Goal: Task Accomplishment & Management: Manage account settings

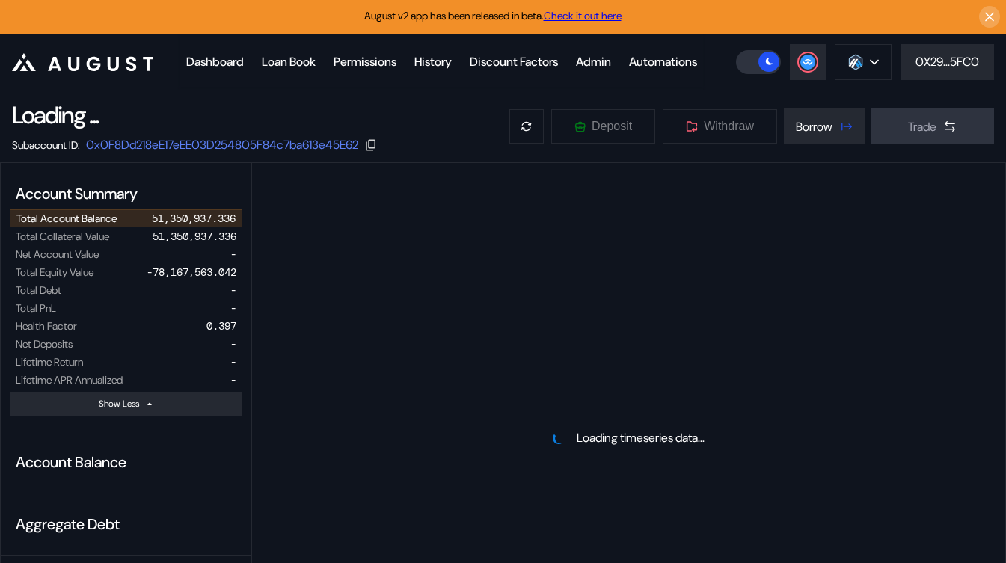
select select "*"
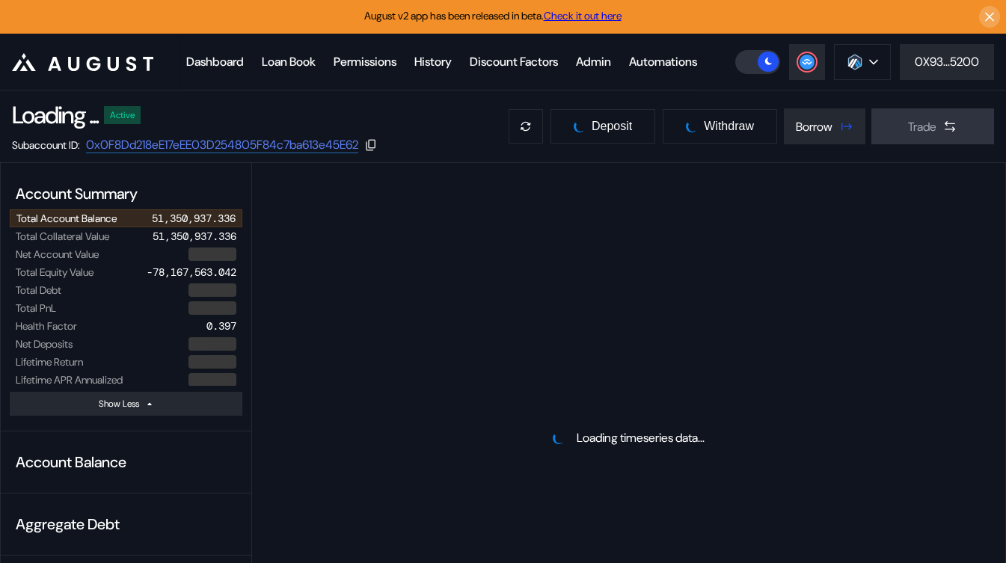
select select "*"
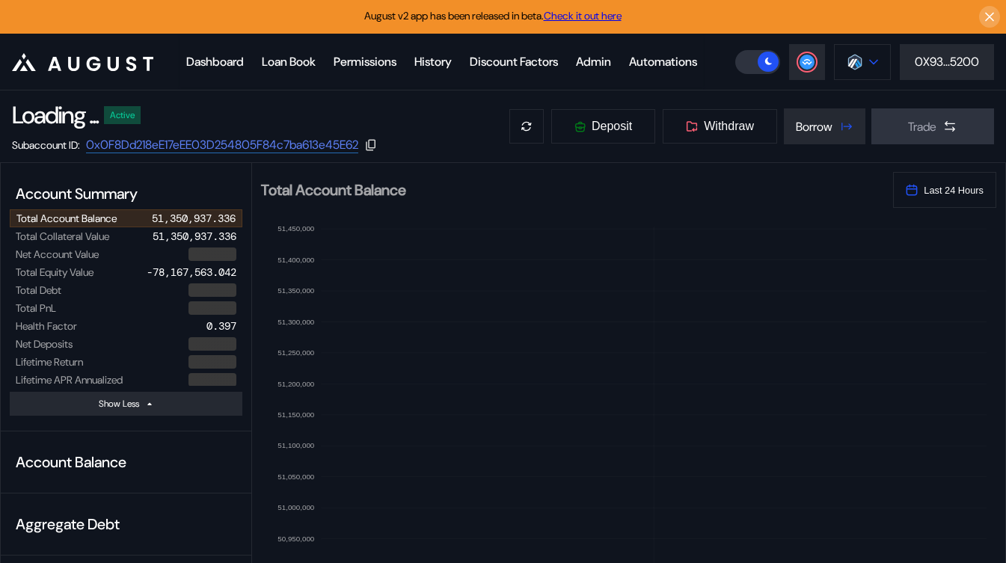
click at [858, 70] on img at bounding box center [854, 62] width 16 height 16
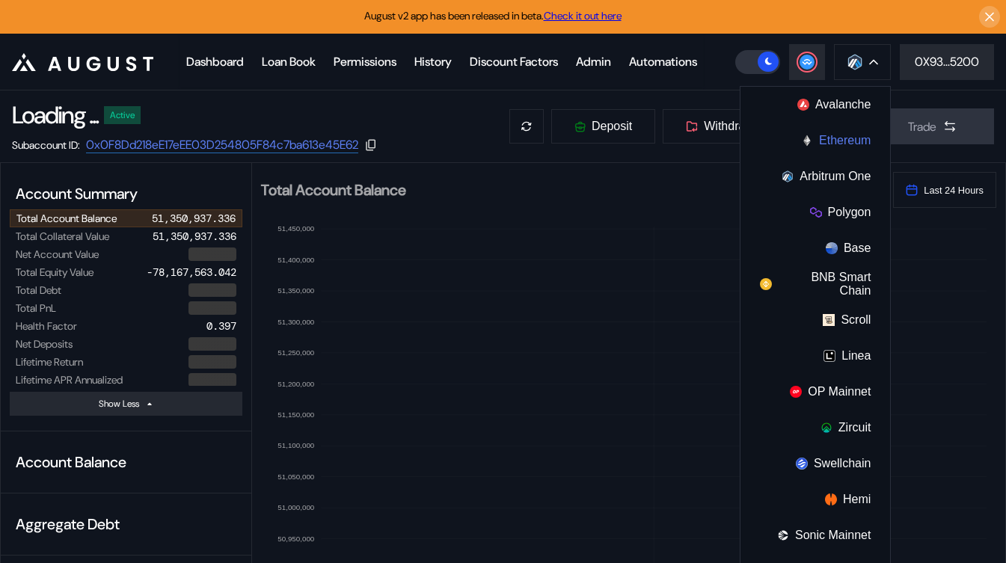
click at [840, 159] on button "Ethereum" at bounding box center [815, 141] width 150 height 36
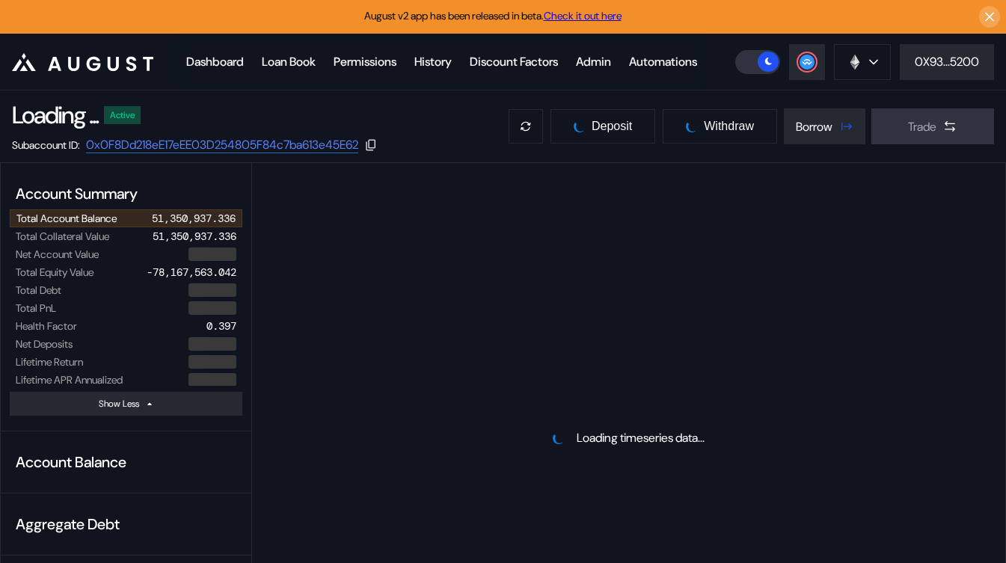
select select "*"
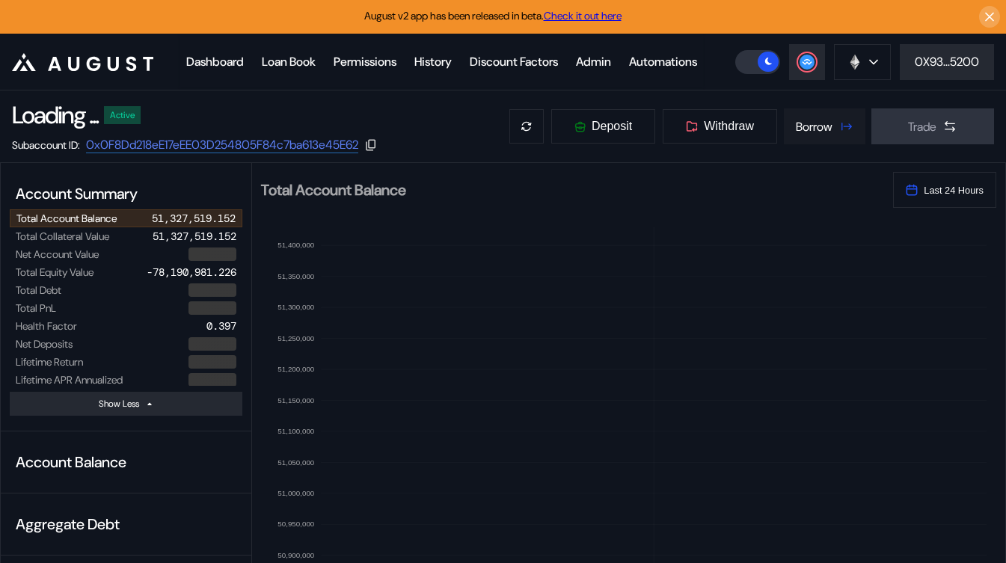
click at [844, 134] on icon at bounding box center [845, 126] width 15 height 15
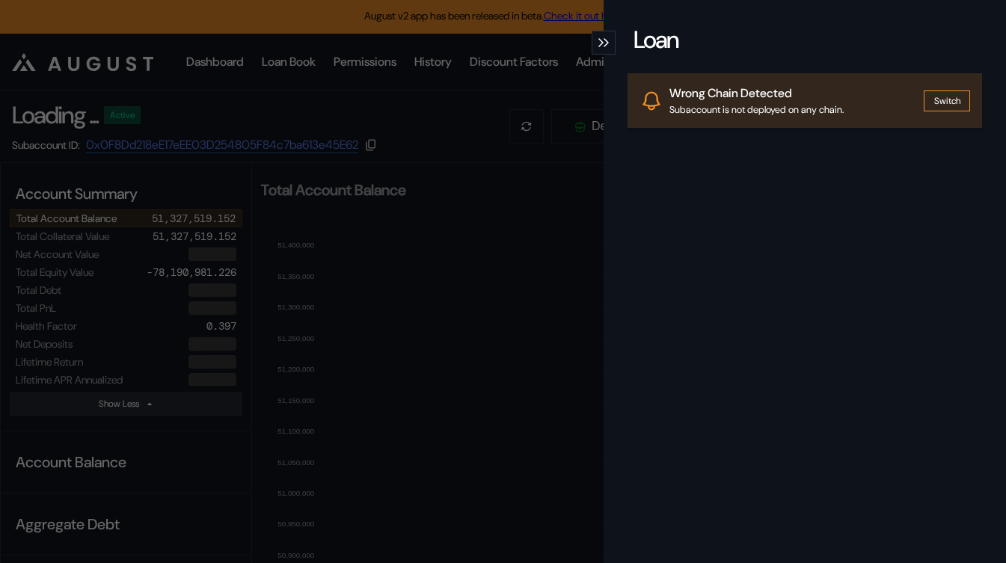
click at [602, 43] on icon "modal" at bounding box center [601, 42] width 4 height 7
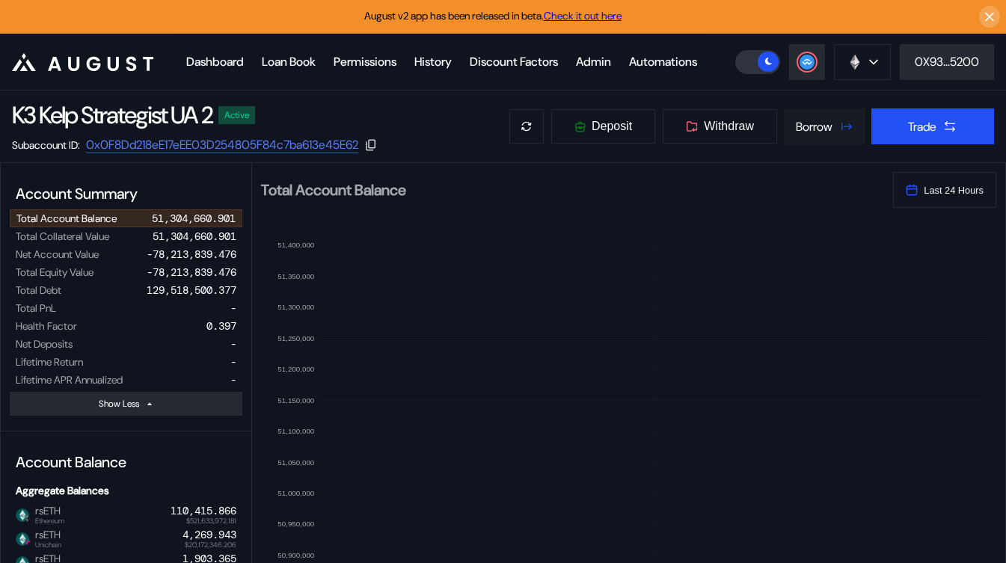
click at [837, 144] on button "Borrow" at bounding box center [824, 126] width 81 height 36
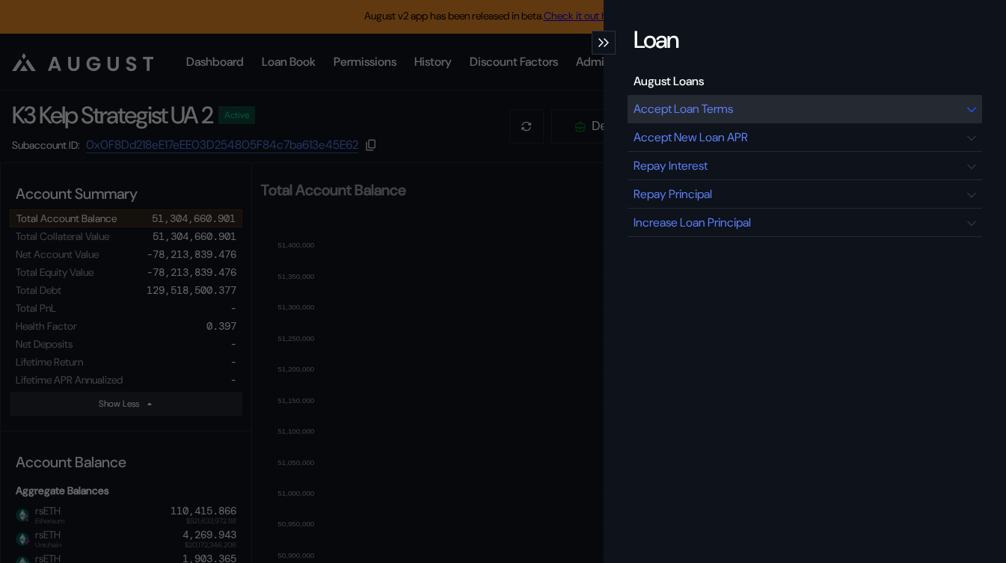
click at [722, 105] on div "Accept Loan Terms" at bounding box center [682, 109] width 99 height 16
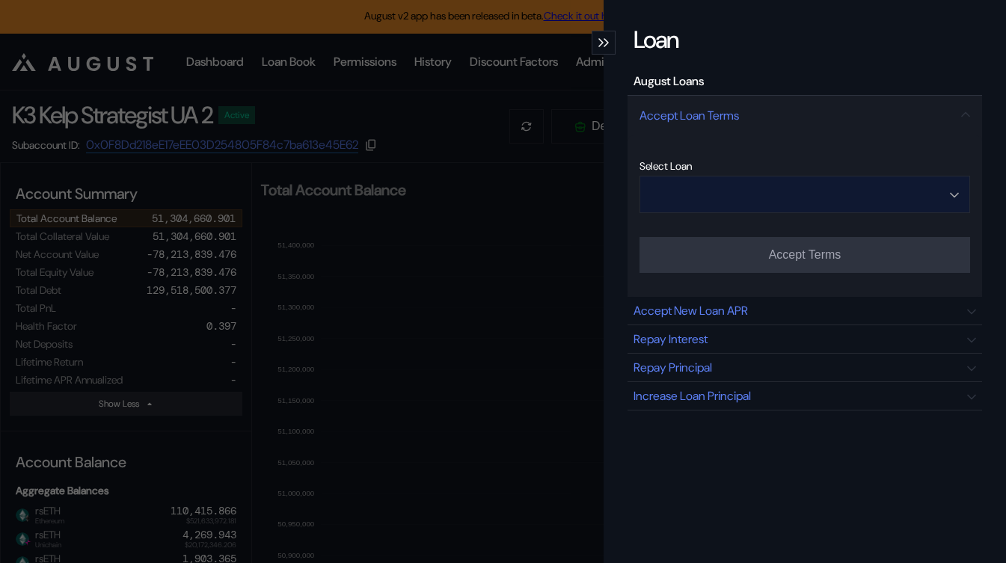
click at [742, 197] on input "Open menu" at bounding box center [797, 194] width 292 height 36
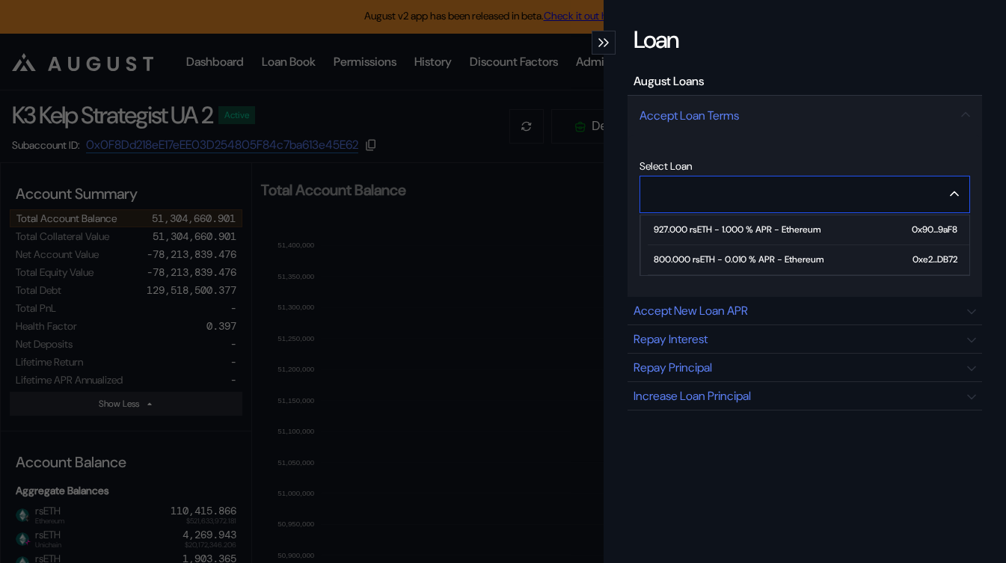
click at [728, 259] on div "800.000 rsETH - 0.010 % APR - Ethereum" at bounding box center [738, 259] width 170 height 10
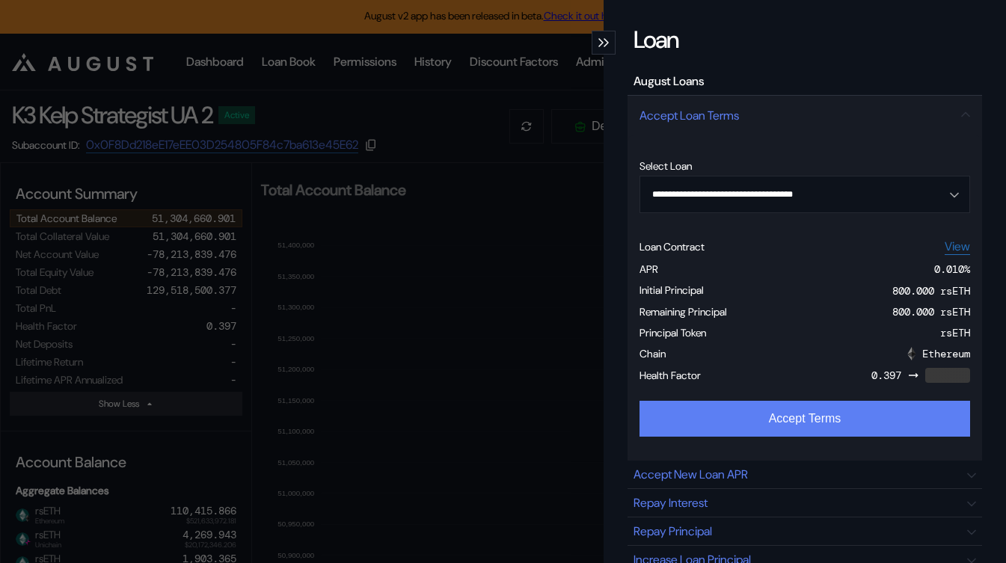
click at [739, 425] on button "Accept Terms" at bounding box center [804, 419] width 330 height 36
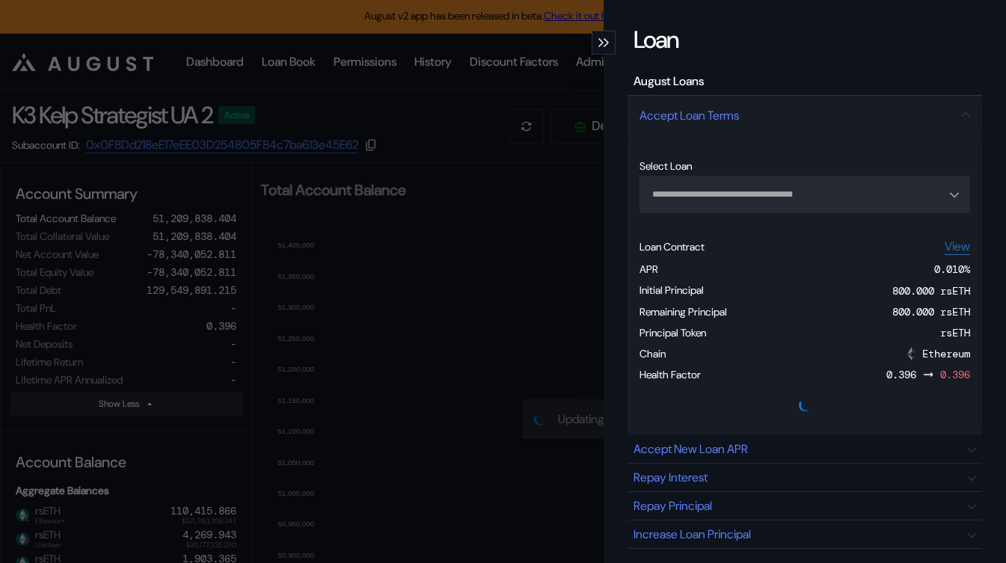
type input "**********"
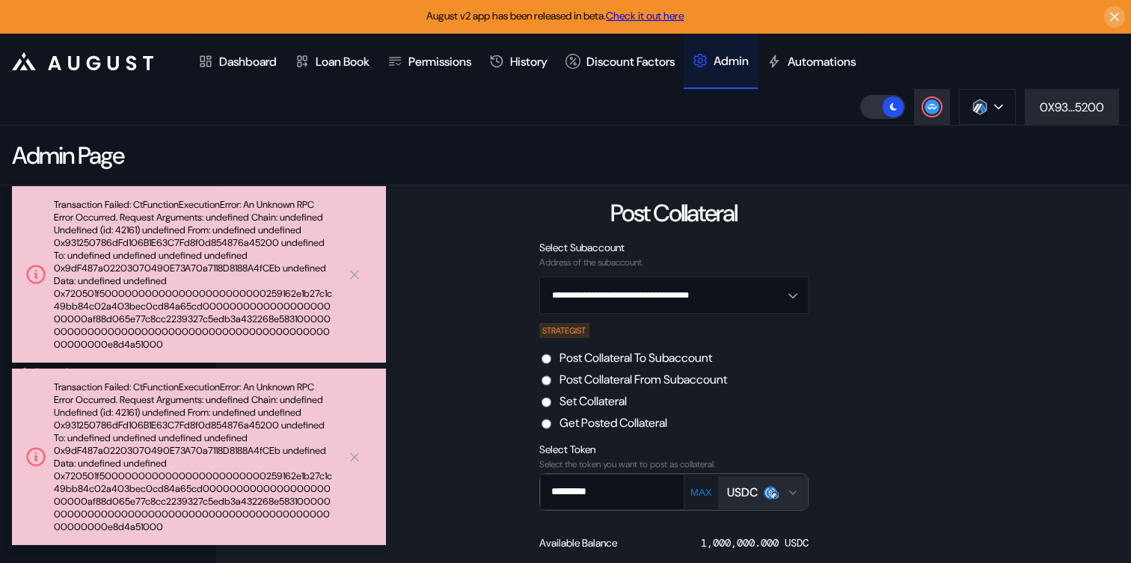
scroll to position [179, 0]
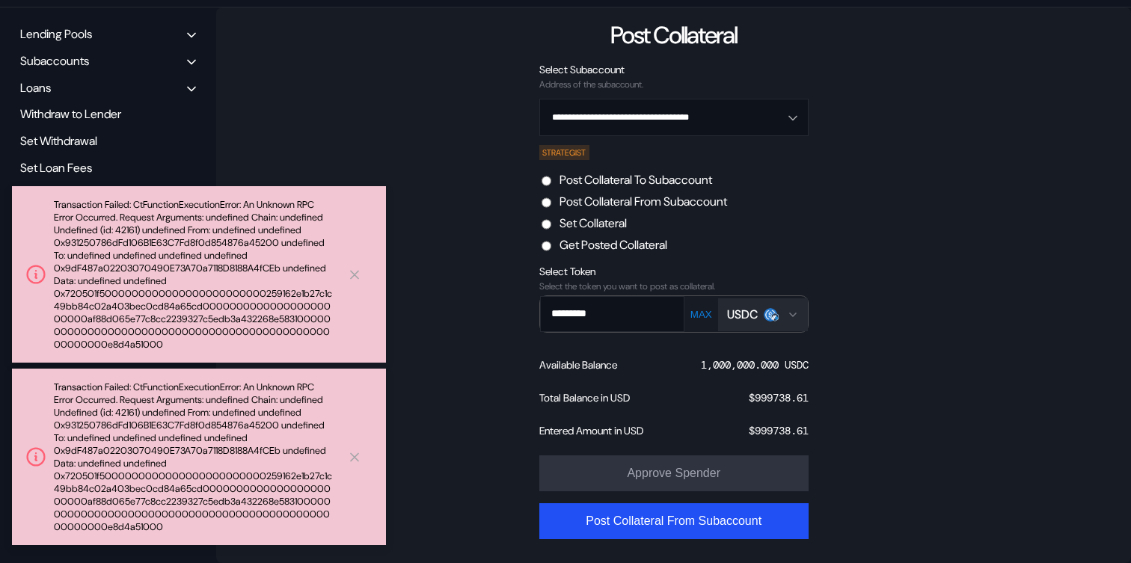
click at [620, 185] on label "Post Collateral To Subaccount" at bounding box center [635, 180] width 153 height 16
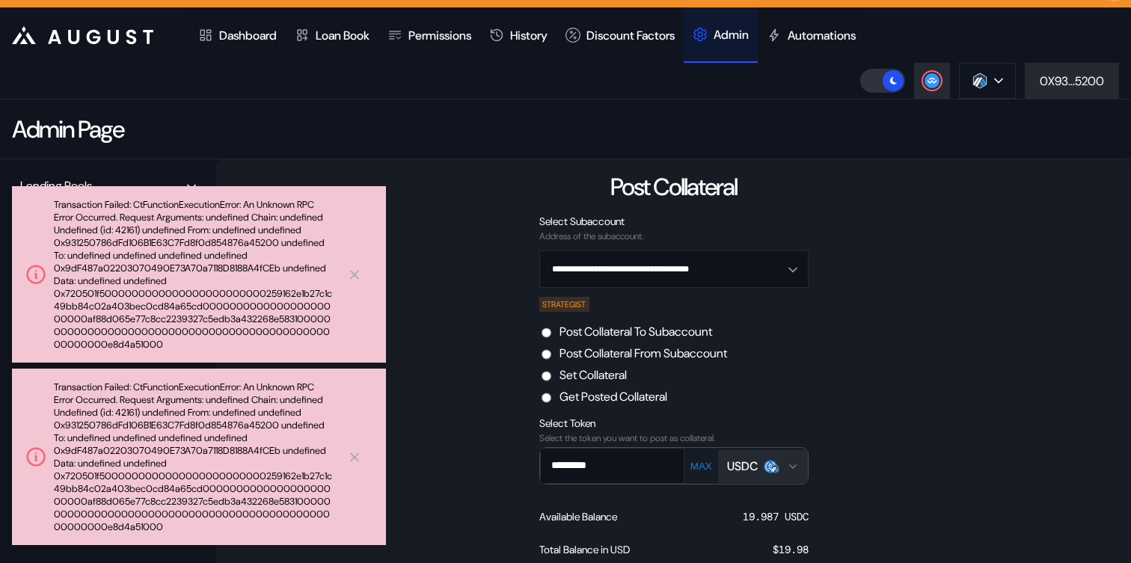
scroll to position [0, 0]
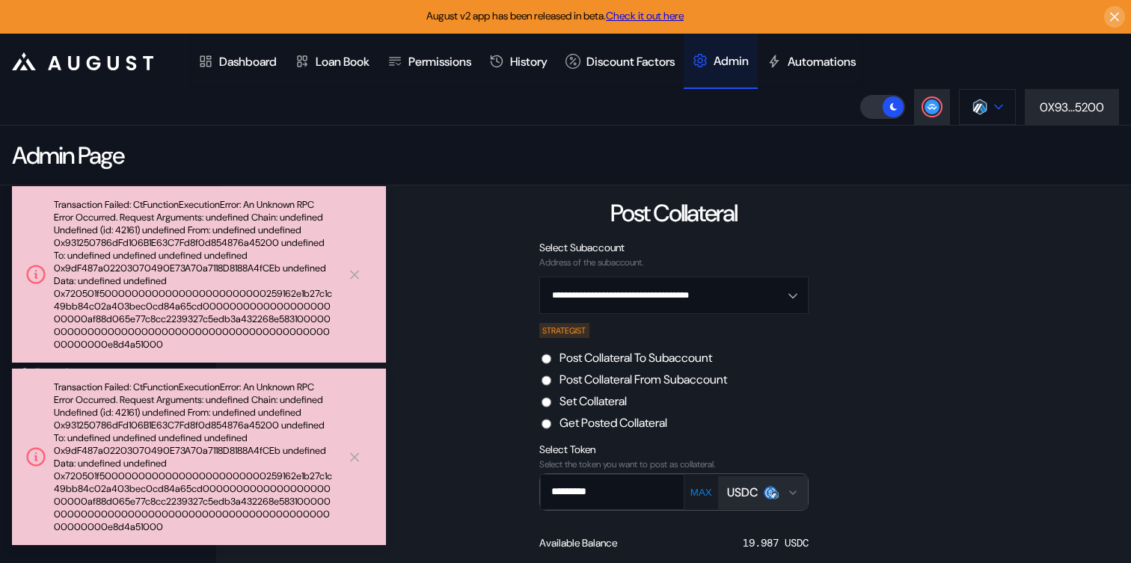
click at [974, 99] on img at bounding box center [979, 107] width 16 height 16
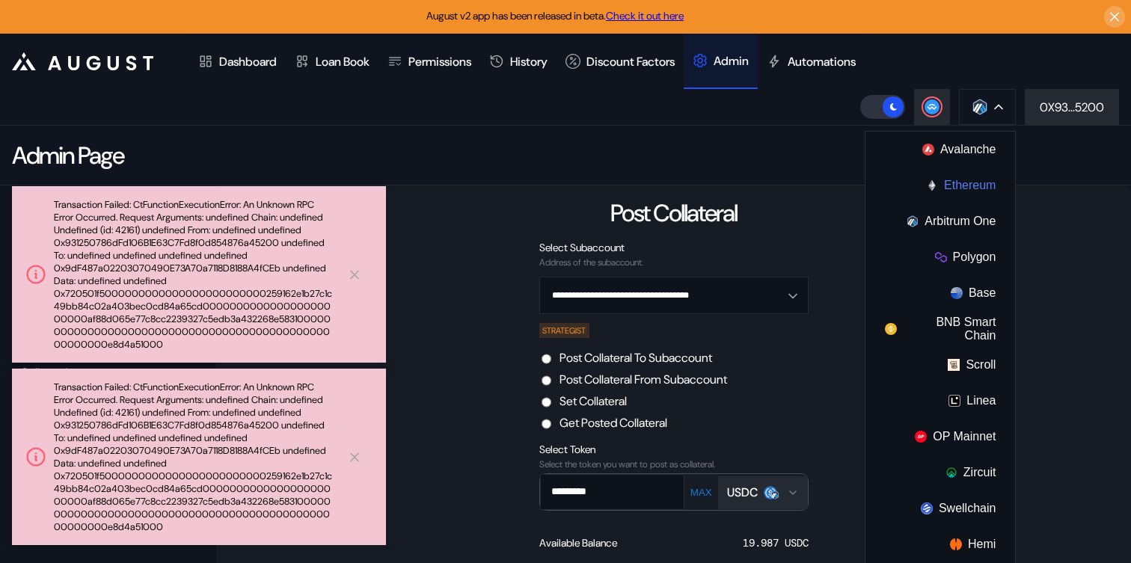
click at [950, 181] on button "Ethereum" at bounding box center [940, 185] width 150 height 36
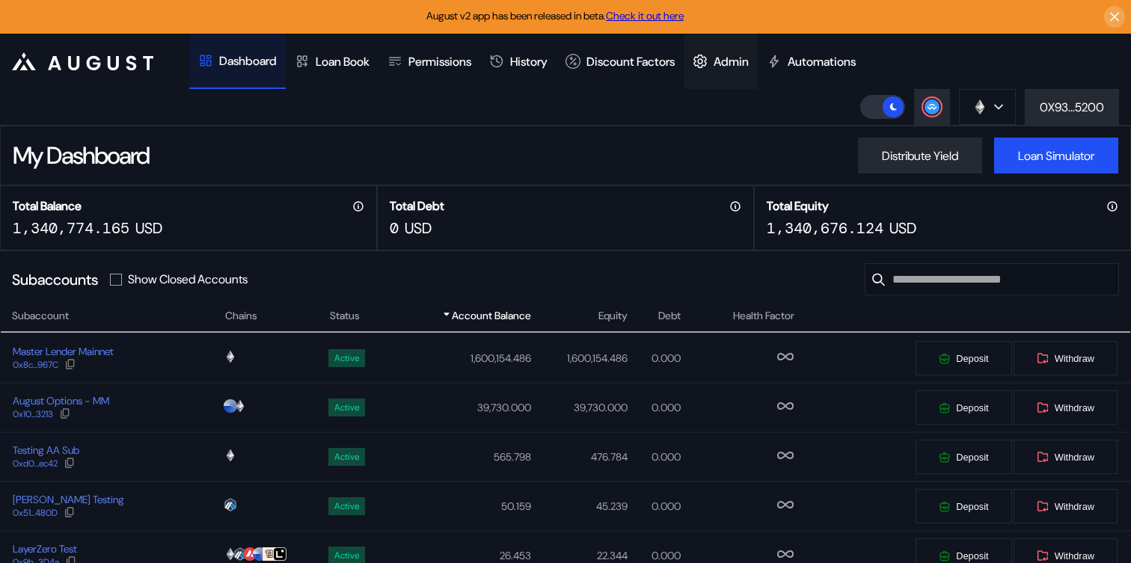
click at [741, 67] on div "Admin" at bounding box center [730, 62] width 35 height 16
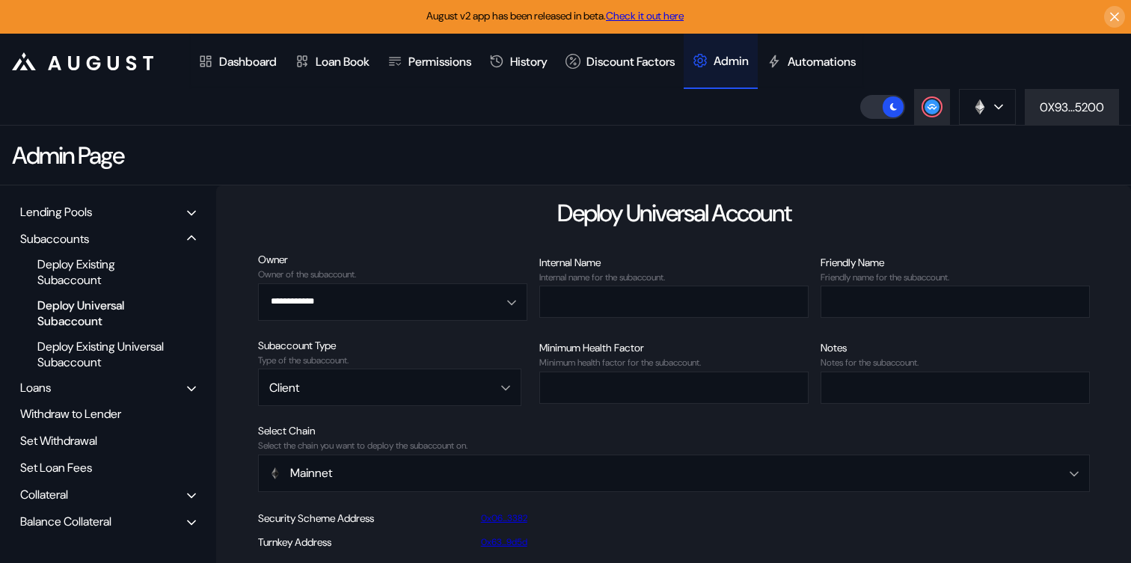
click at [78, 520] on div "Balance Collateral" at bounding box center [65, 522] width 91 height 16
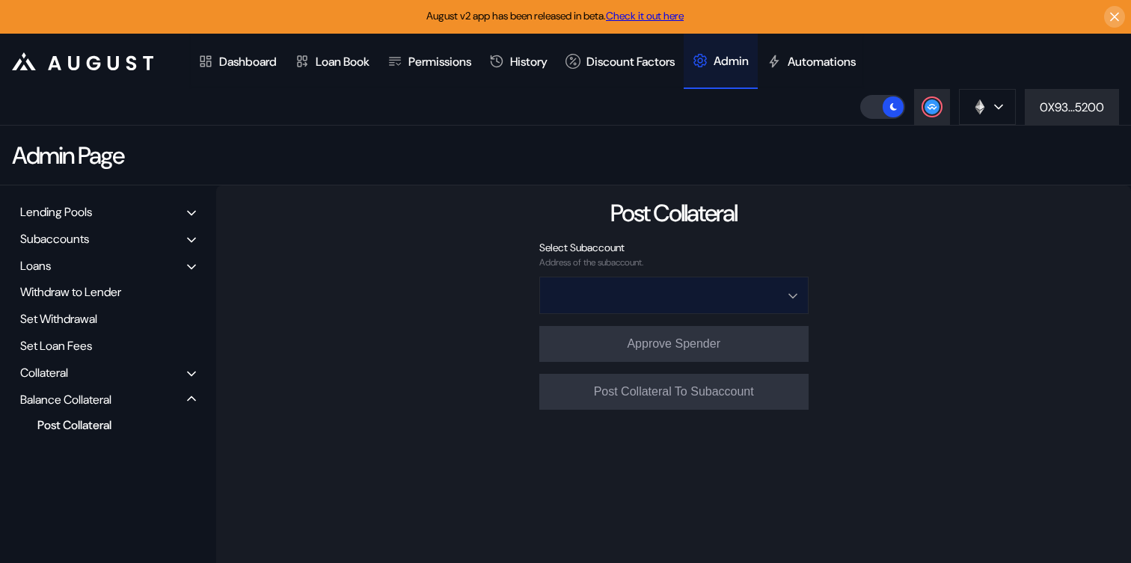
click at [637, 284] on input "Open menu" at bounding box center [665, 295] width 230 height 36
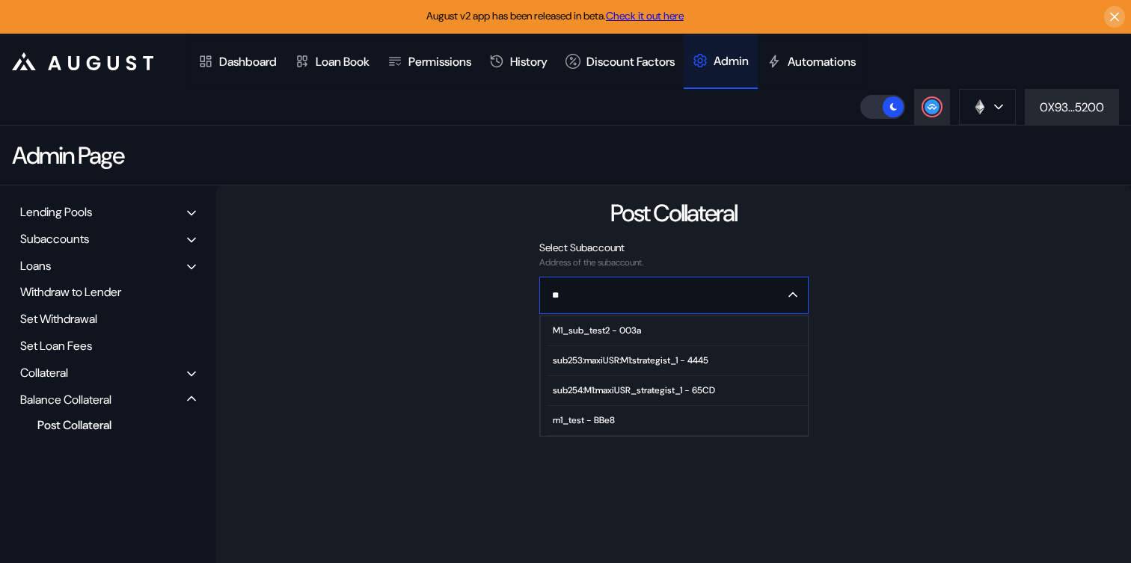
click at [619, 391] on div "sub254:M1:maxiUSR_strategist_1 - 65CD" at bounding box center [634, 390] width 162 height 10
type input "**********"
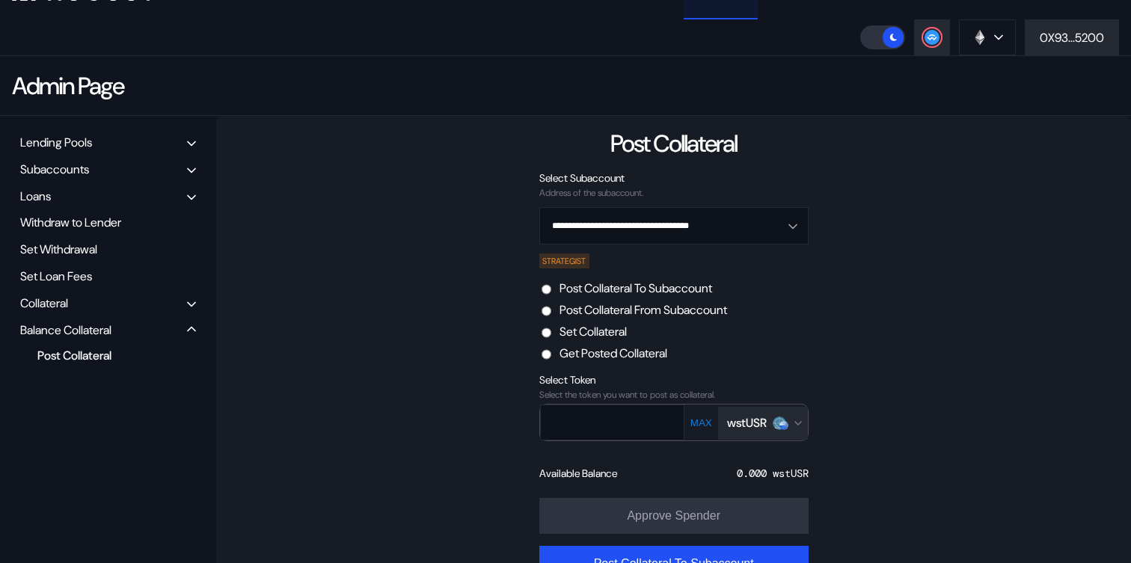
scroll to position [81, 0]
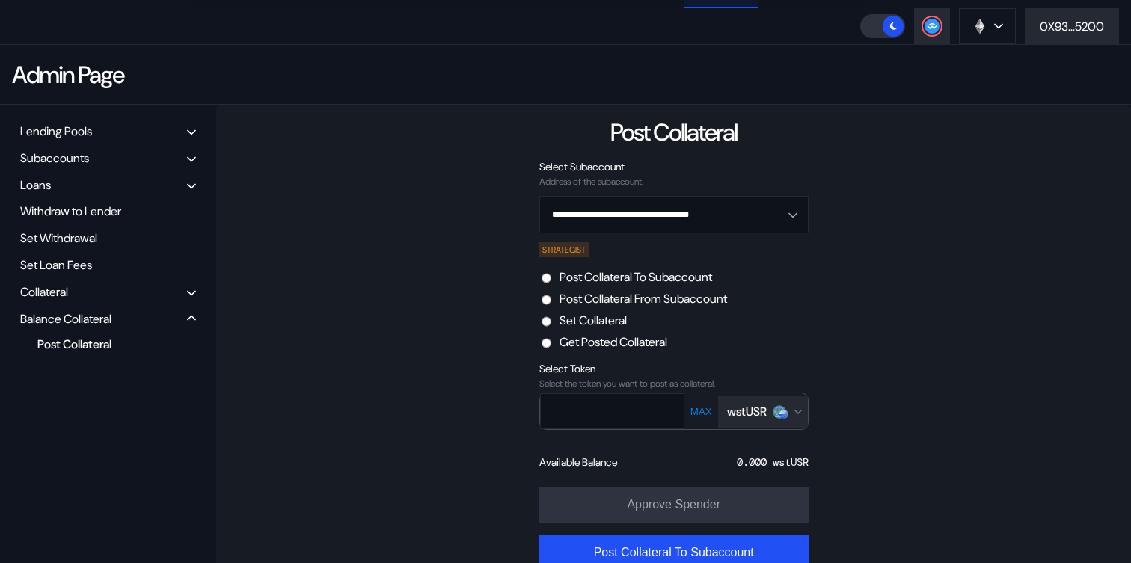
click at [755, 420] on button "wstUSR" at bounding box center [763, 412] width 90 height 33
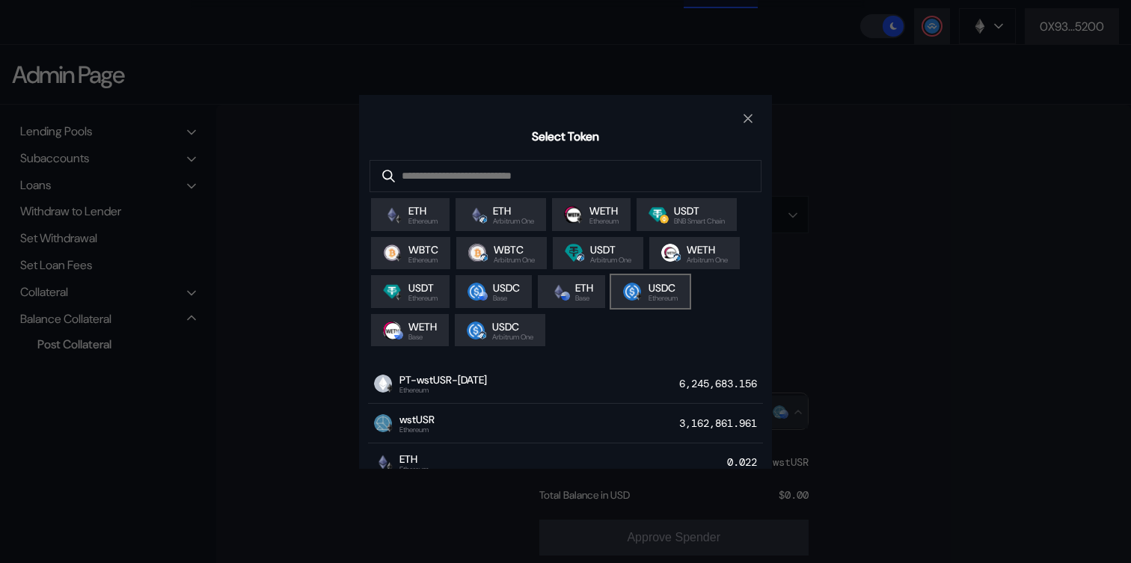
click at [648, 295] on span "USDC" at bounding box center [662, 287] width 29 height 13
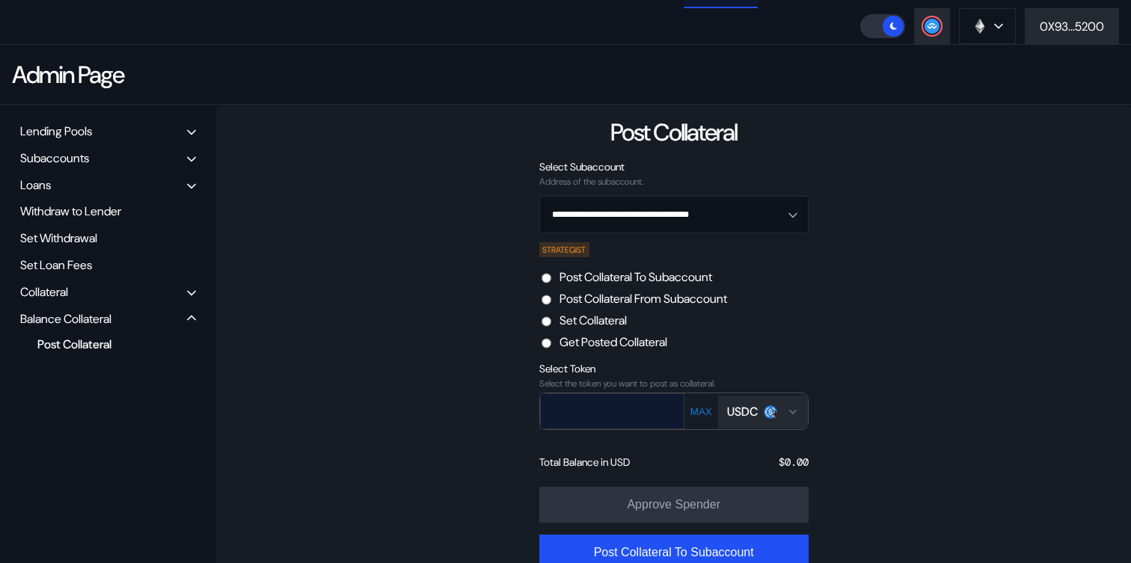
click at [643, 409] on input "text" at bounding box center [601, 411] width 121 height 31
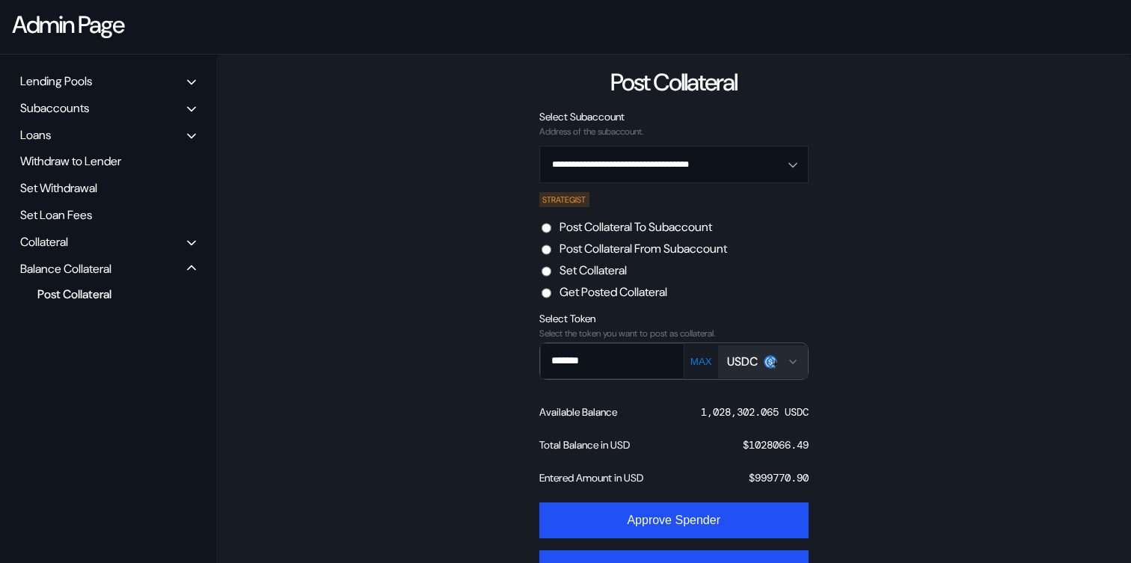
scroll to position [179, 0]
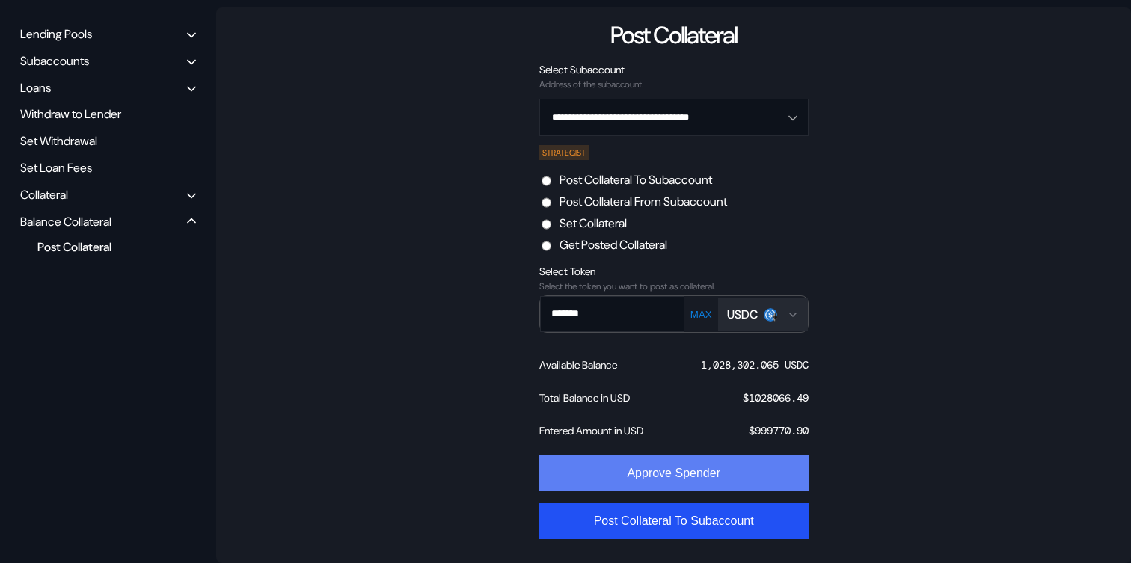
click at [636, 488] on button "Approve Spender" at bounding box center [673, 473] width 269 height 36
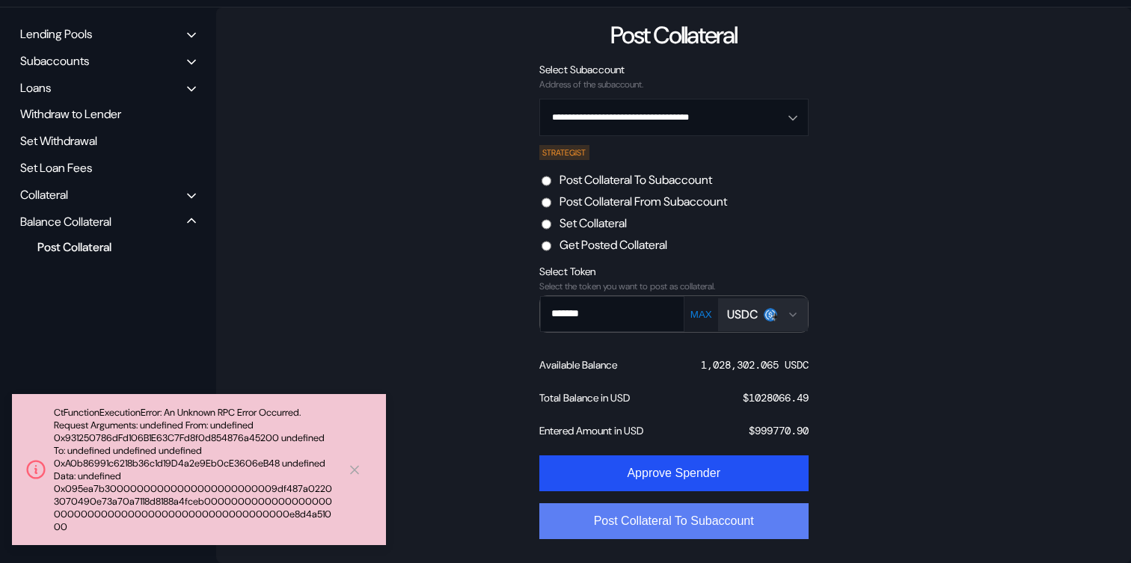
click at [648, 510] on button "Post Collateral To Subaccount" at bounding box center [673, 521] width 269 height 36
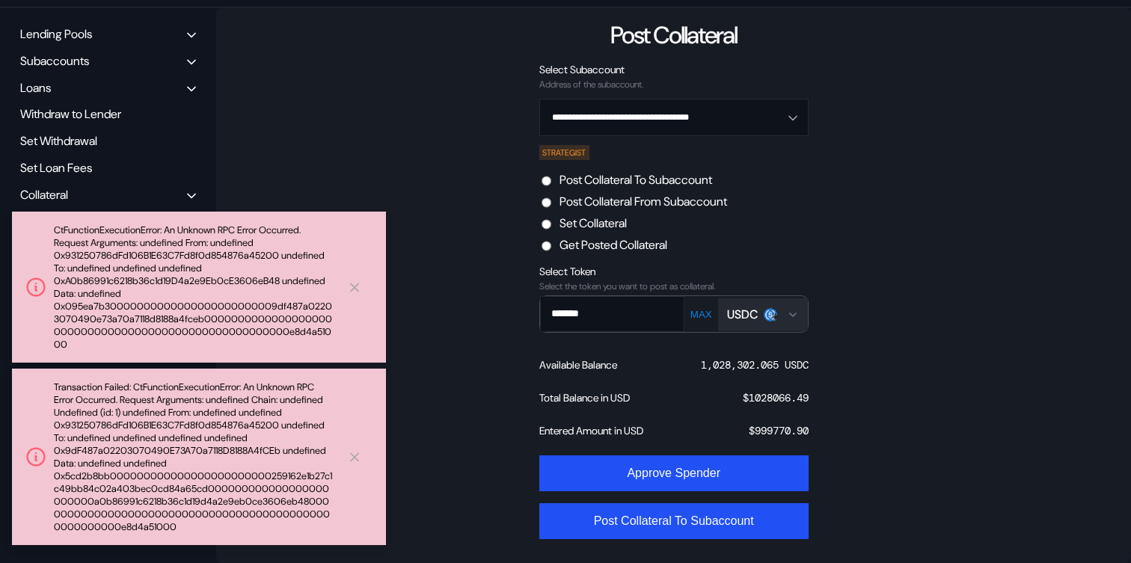
click at [598, 223] on label "Set Collateral" at bounding box center [592, 223] width 67 height 16
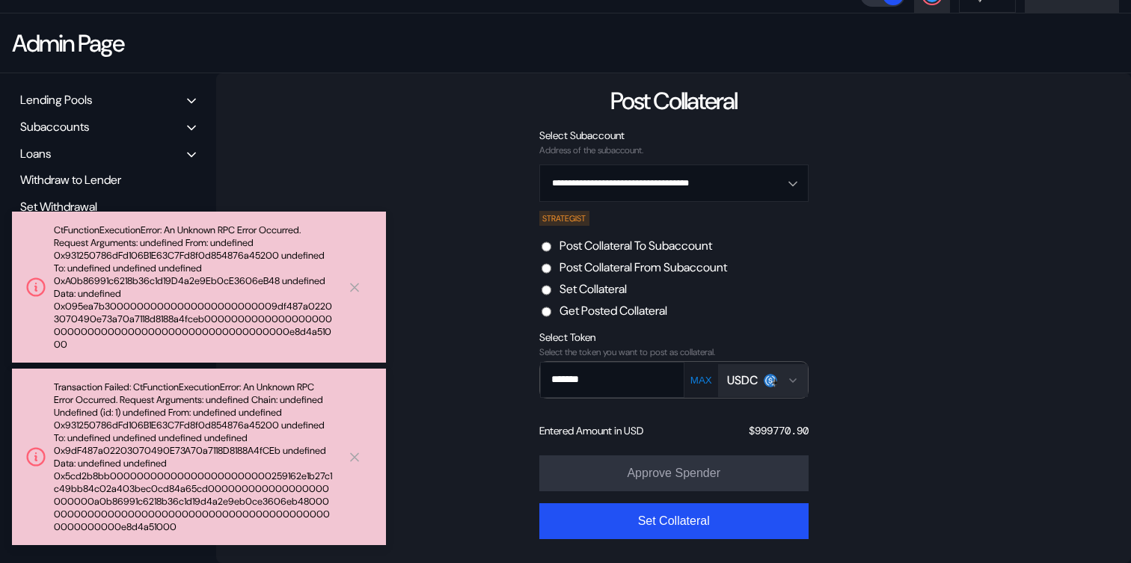
scroll to position [146, 0]
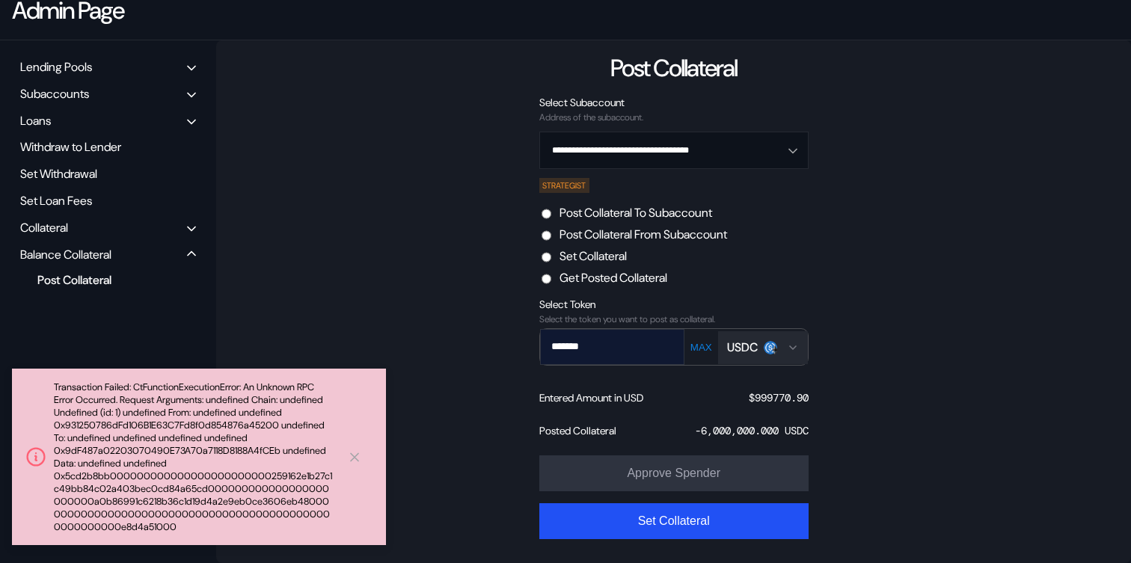
click at [616, 346] on input "*******" at bounding box center [601, 346] width 121 height 31
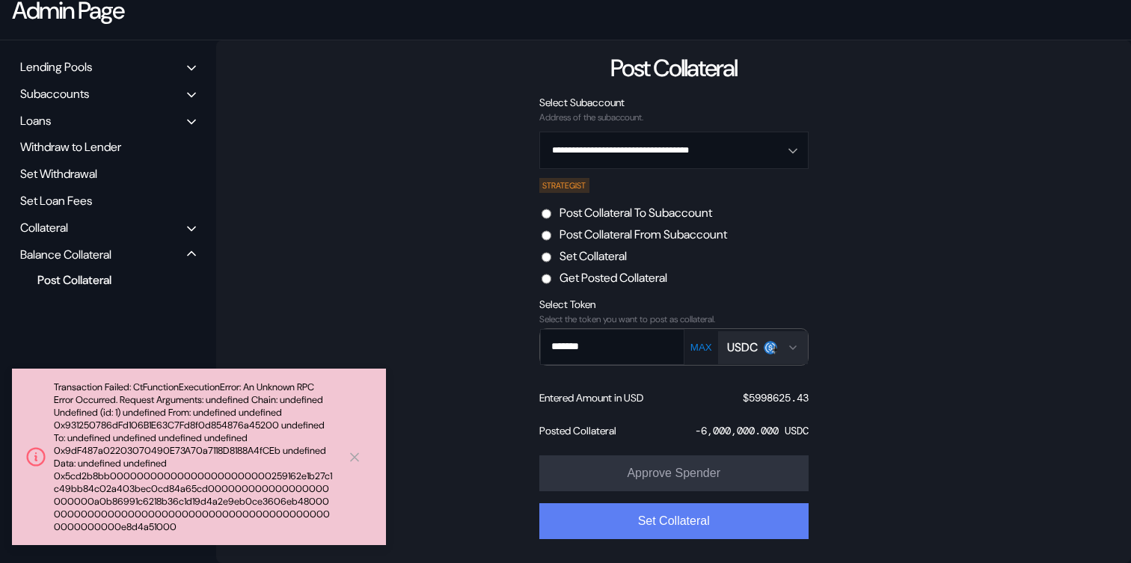
type input "*******"
click at [707, 517] on button "Set Collateral" at bounding box center [673, 521] width 269 height 36
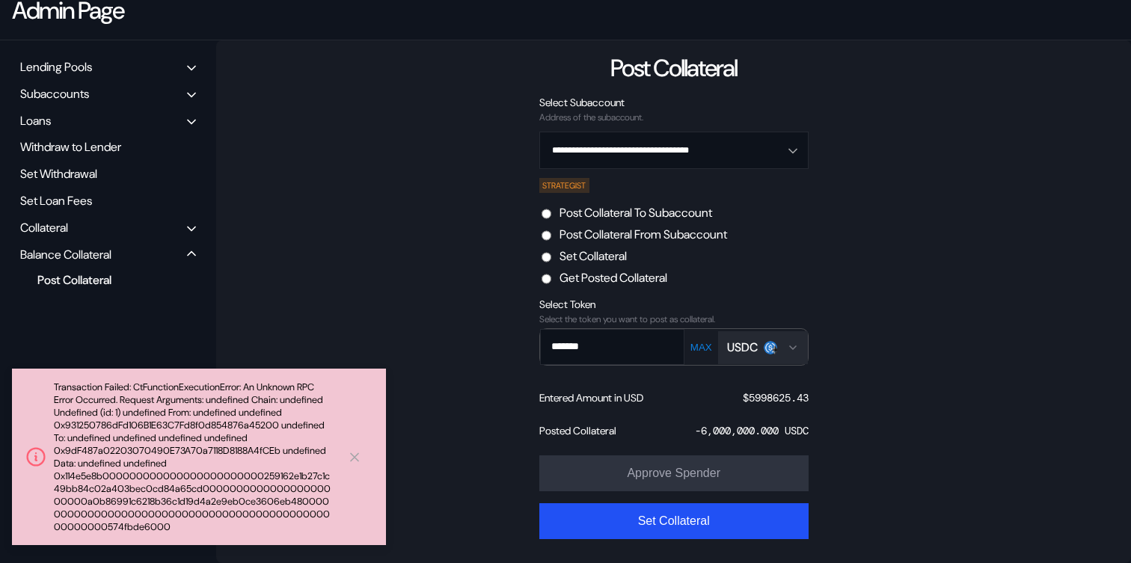
scroll to position [0, 0]
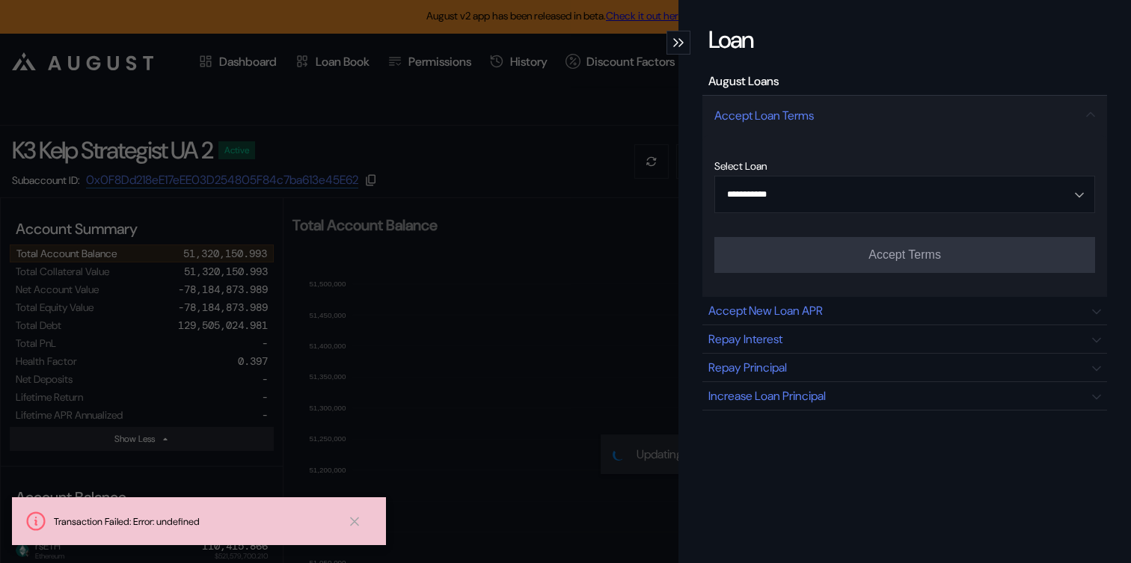
select select "*"
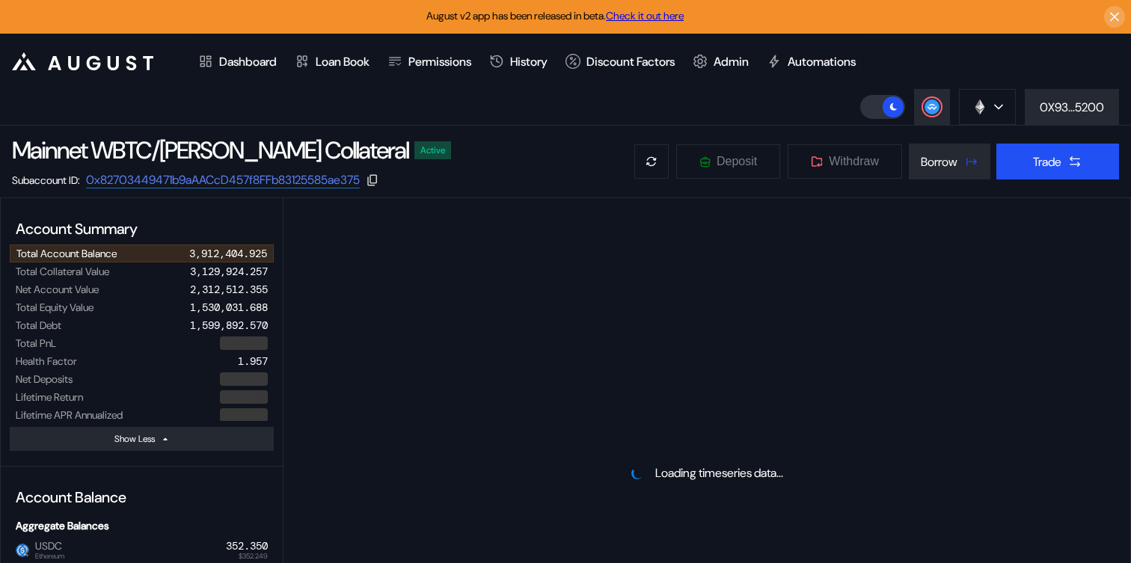
select select "*"
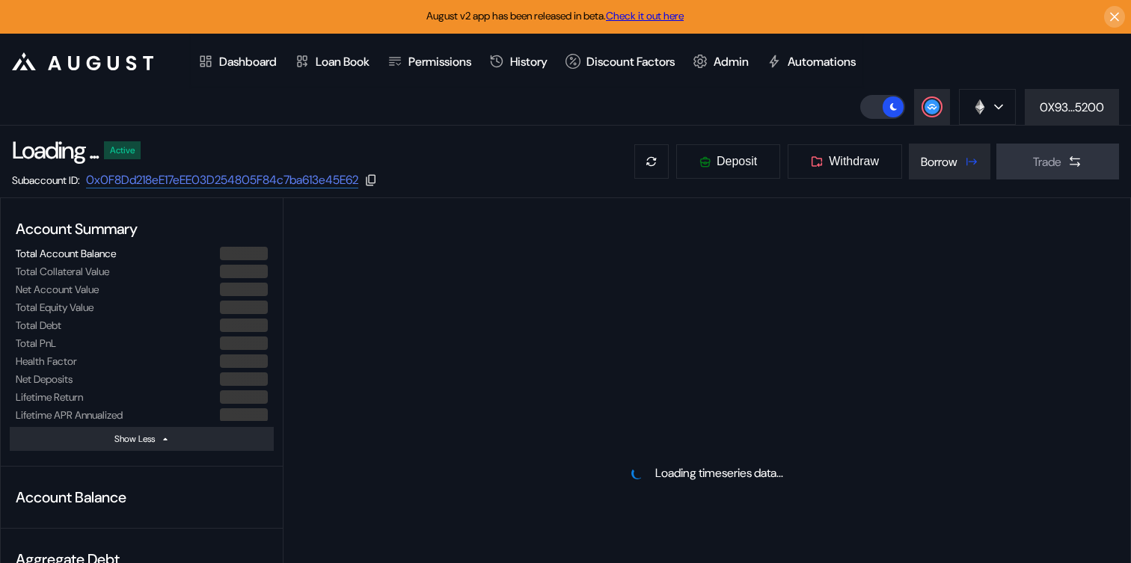
select select "*"
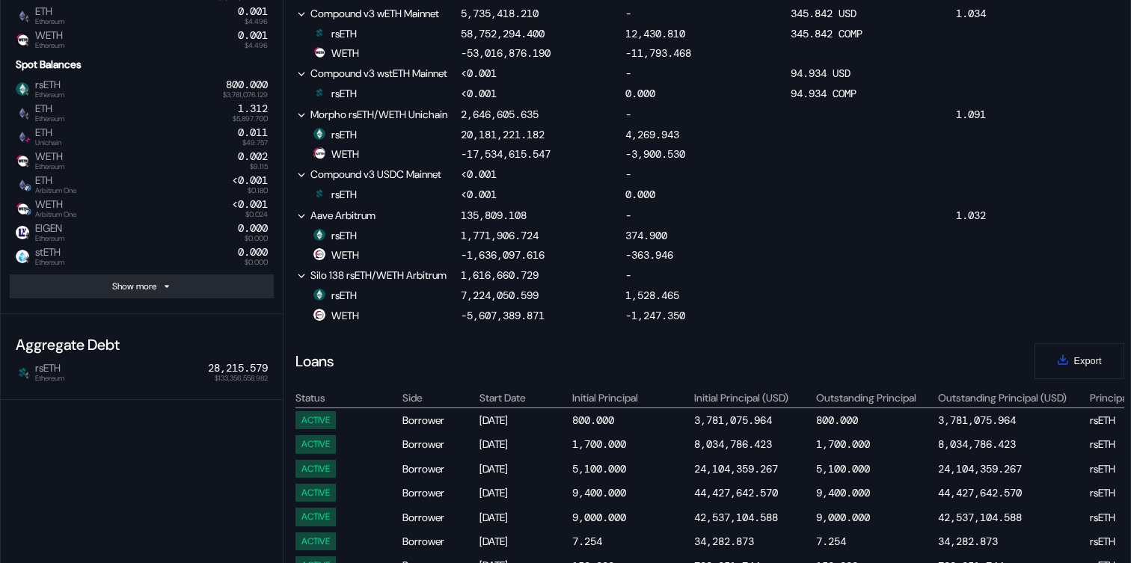
scroll to position [727, 0]
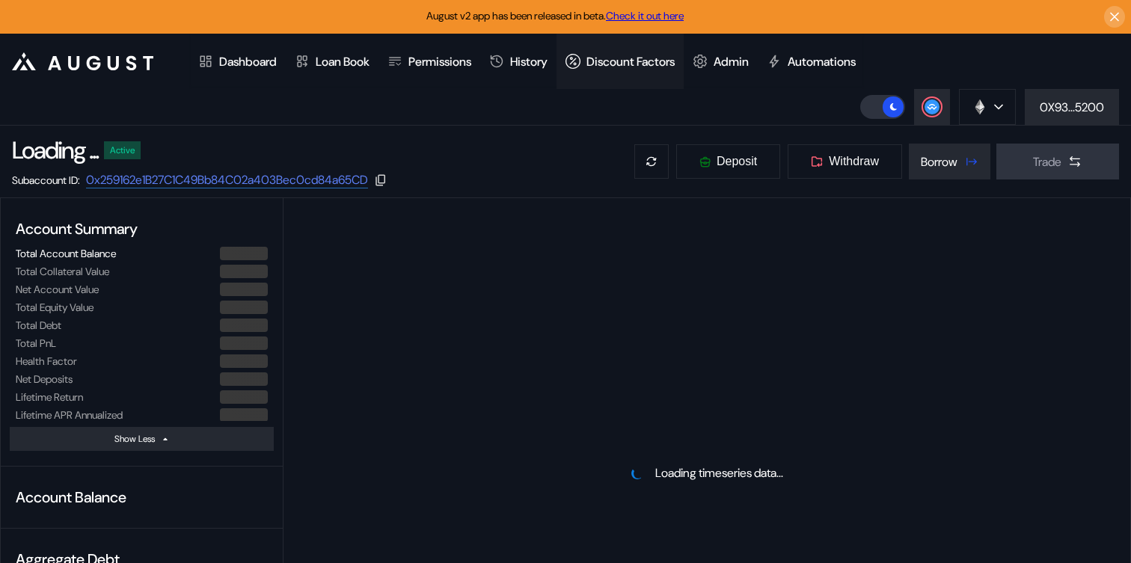
select select "*"
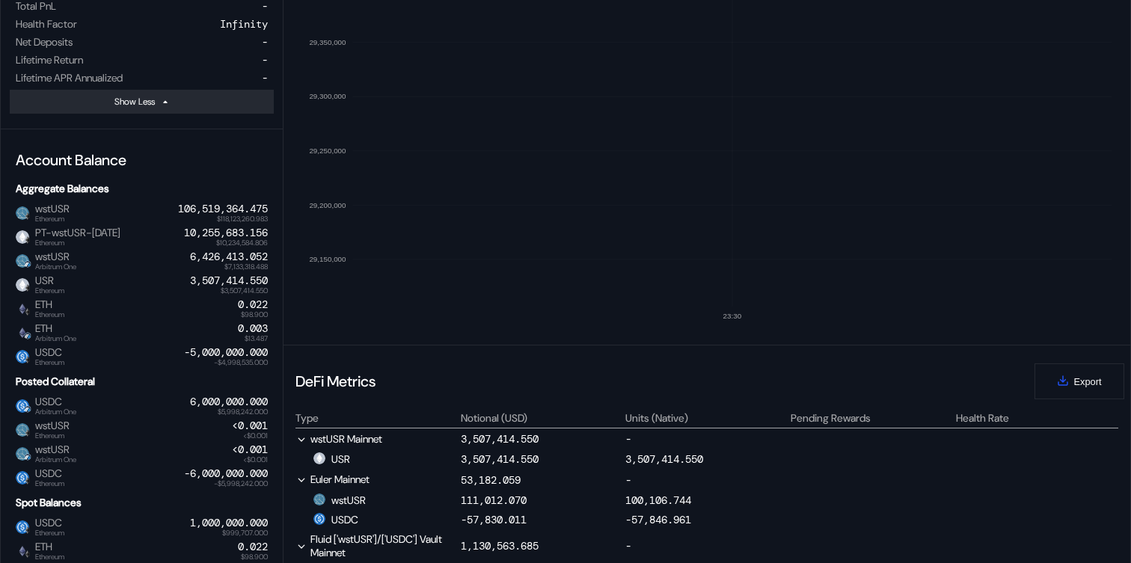
scroll to position [491, 0]
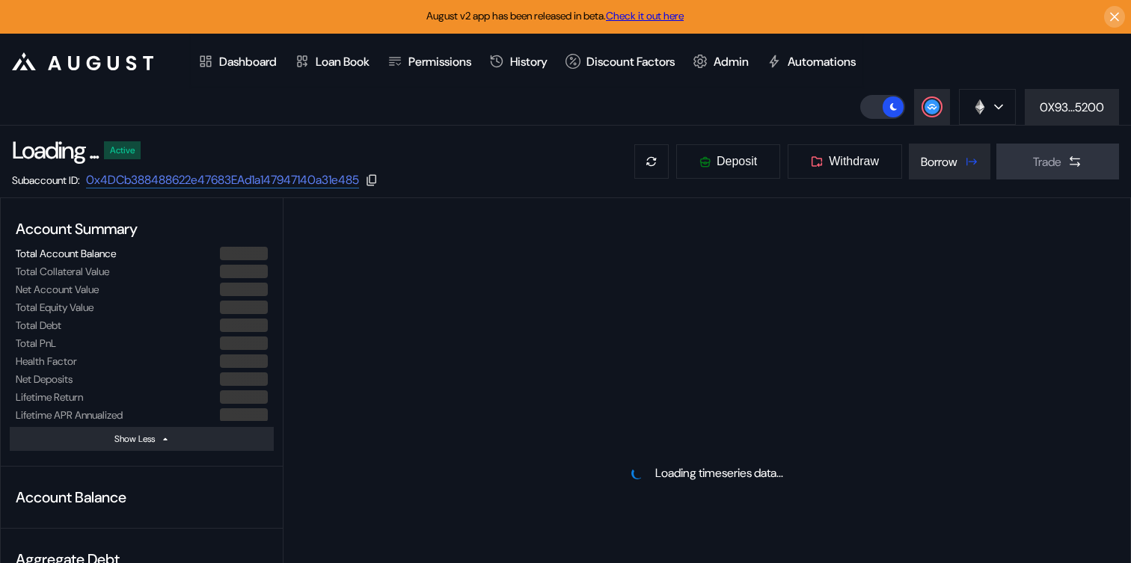
select select "*"
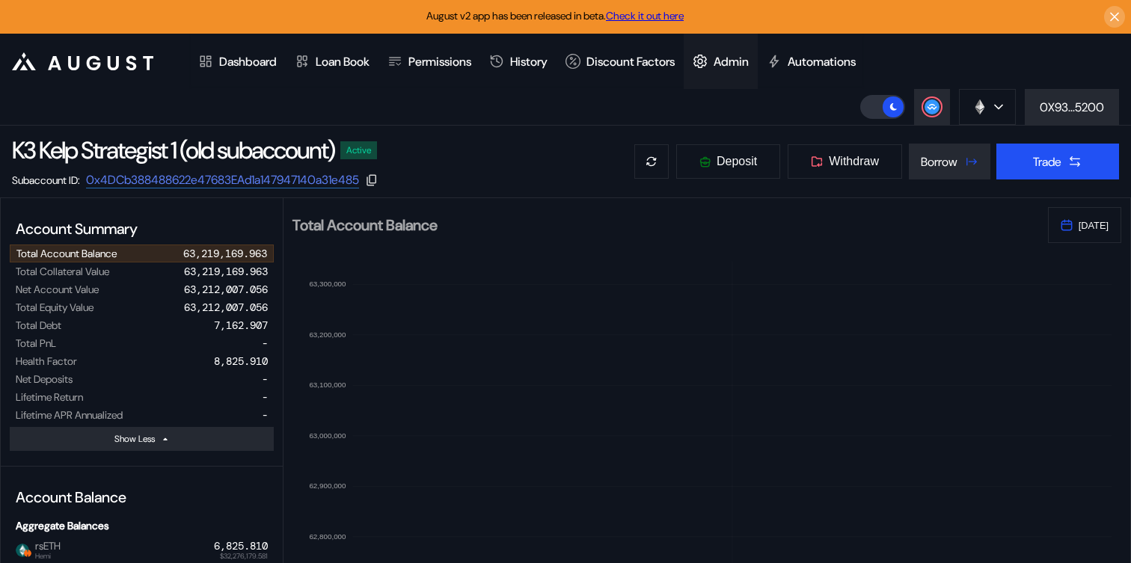
click at [748, 60] on div "Admin" at bounding box center [730, 62] width 35 height 16
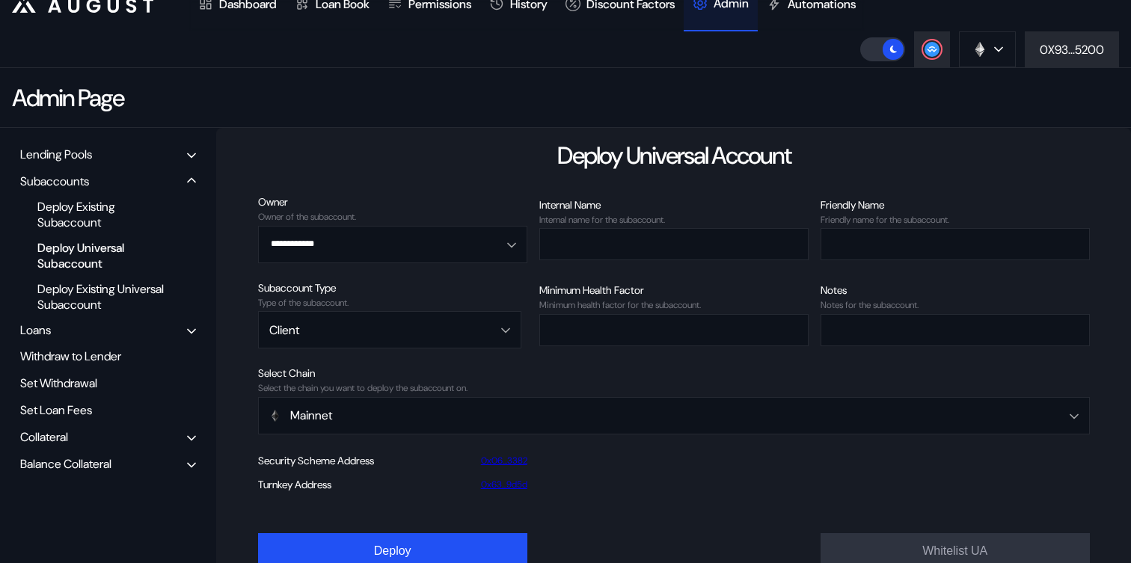
scroll to position [73, 0]
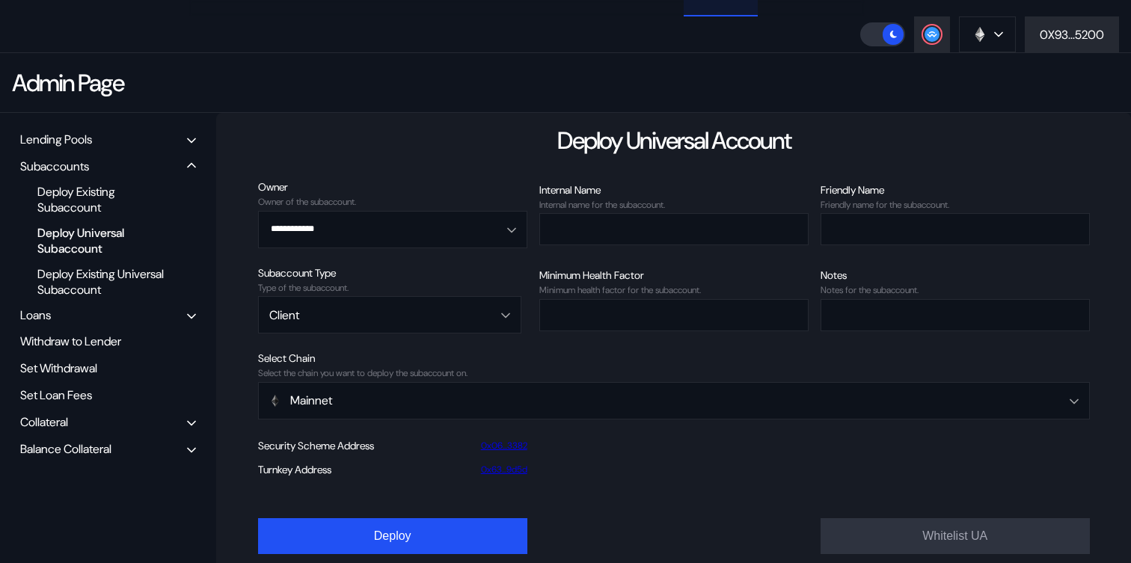
click at [82, 416] on div "Collateral" at bounding box center [108, 421] width 186 height 23
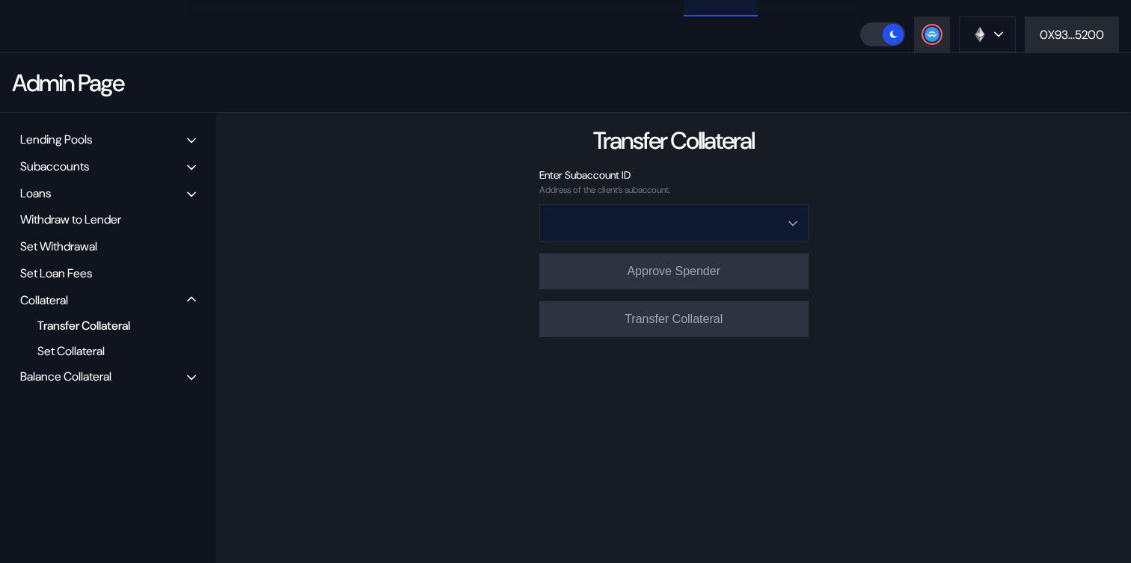
click at [682, 211] on input "Open menu" at bounding box center [665, 223] width 230 height 36
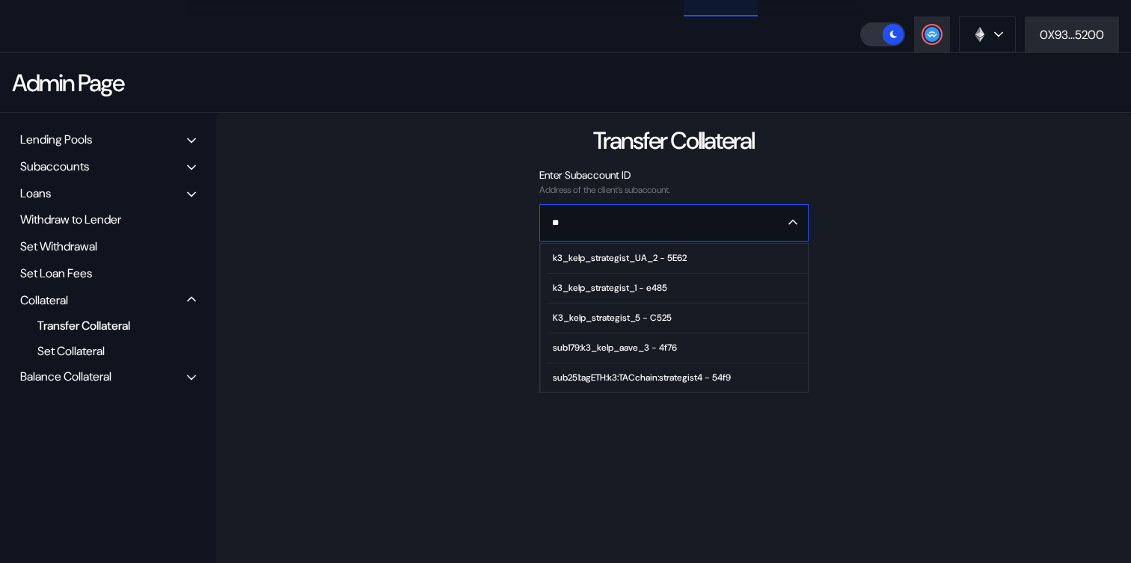
click at [685, 293] on span "k3_kelp_strategist_1 - e485" at bounding box center [677, 289] width 260 height 30
type input "**********"
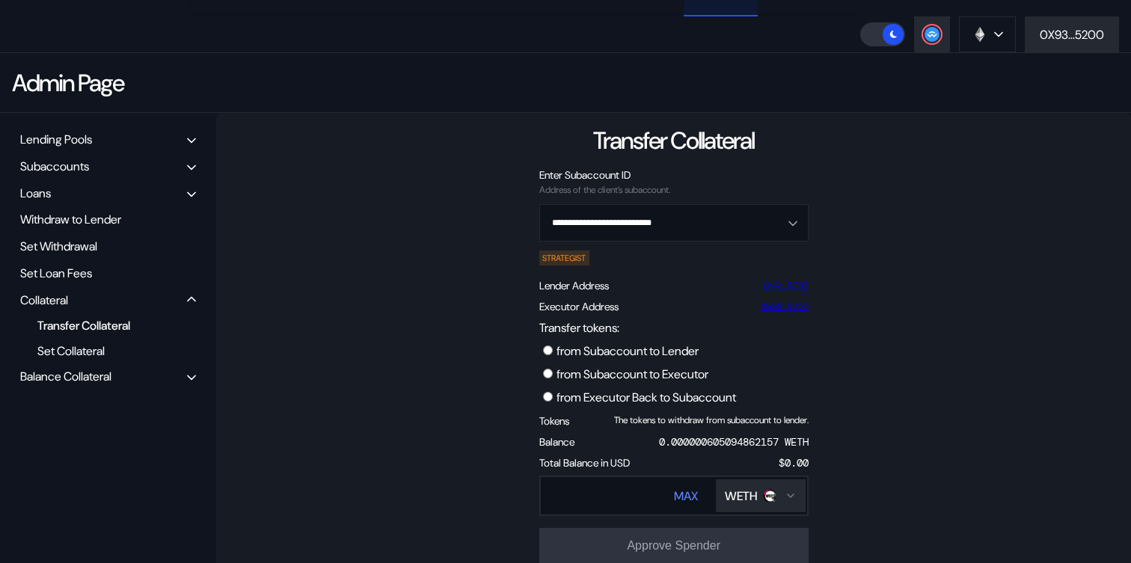
scroll to position [134, 0]
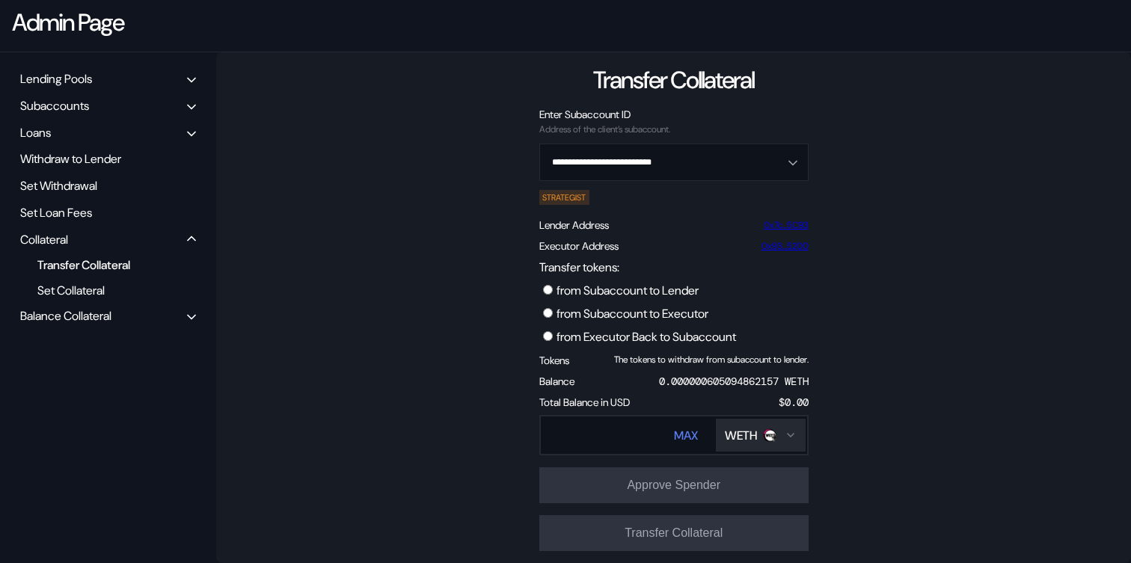
click at [680, 320] on div "Transfer tokens: from Subaccount to Lender from Subaccount to Executor from Exe…" at bounding box center [673, 305] width 269 height 93
click at [689, 312] on label "from Subaccount to Executor" at bounding box center [632, 314] width 152 height 16
click at [735, 435] on div "WETH" at bounding box center [741, 436] width 32 height 16
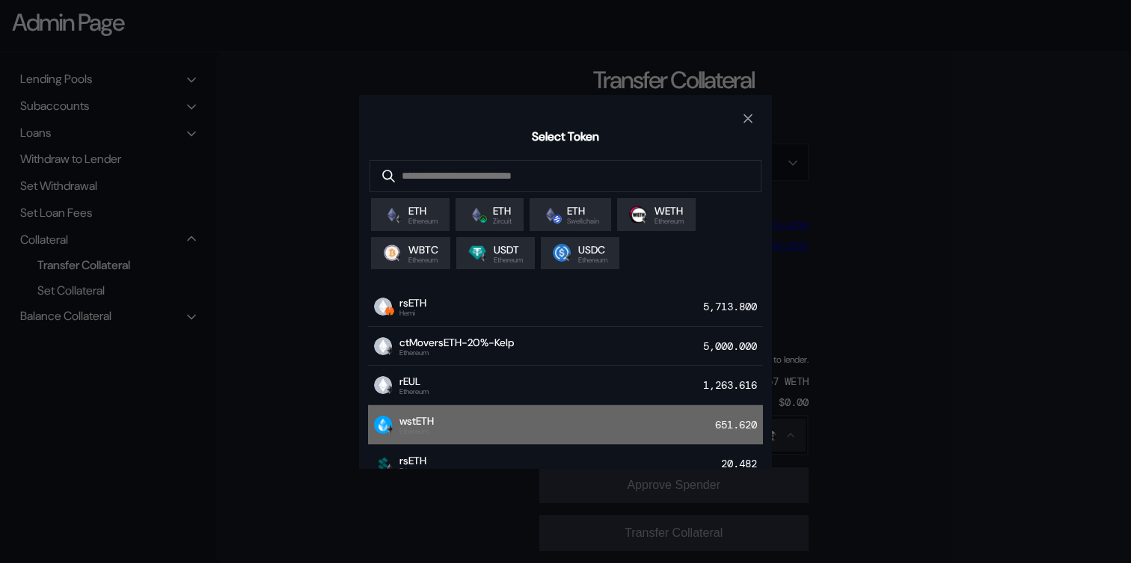
click at [592, 434] on div "wstETH Ethereum 651.620" at bounding box center [565, 425] width 395 height 40
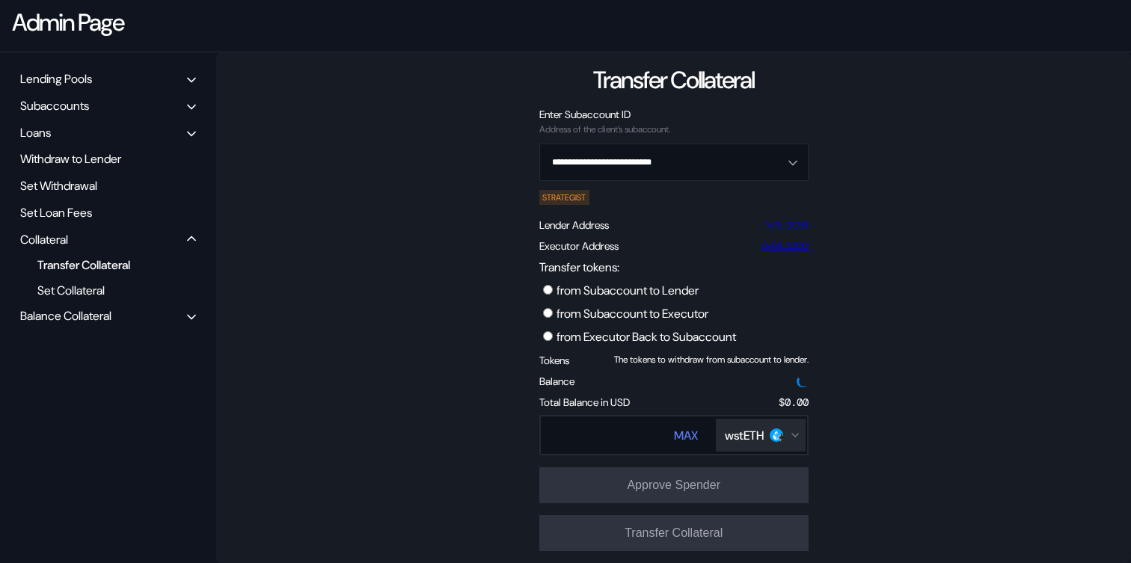
scroll to position [133, 0]
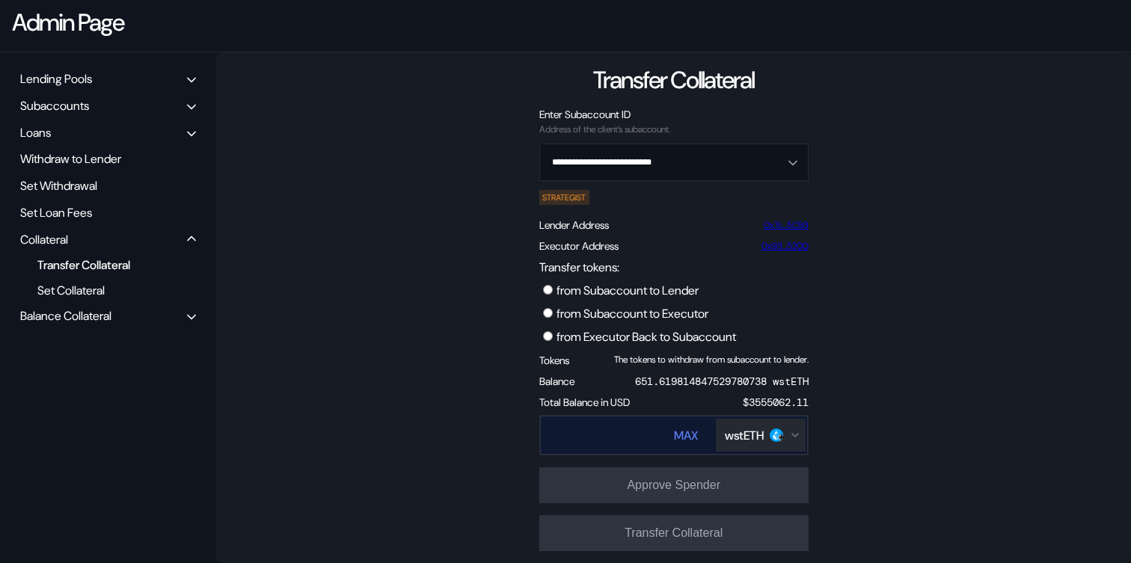
click at [597, 441] on input "Transfer tokens:" at bounding box center [591, 435] width 100 height 31
paste input "*******"
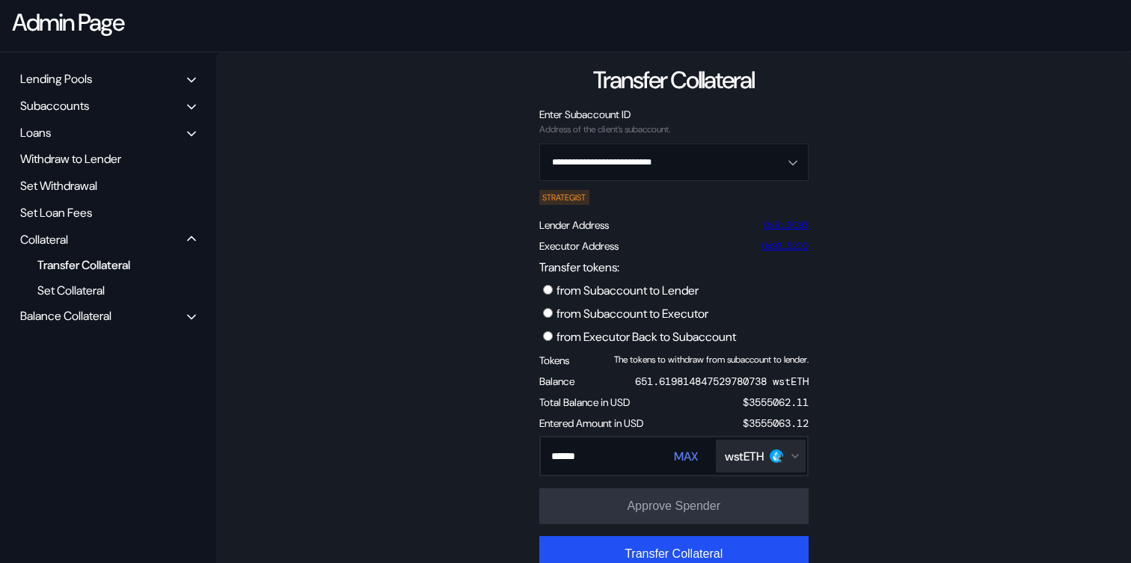
scroll to position [155, 0]
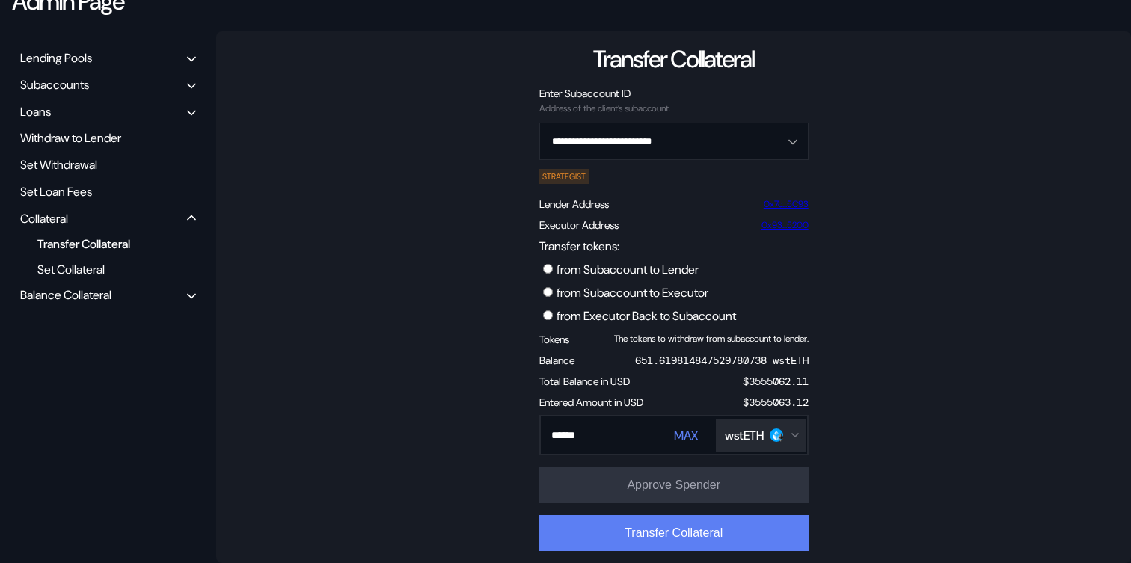
click at [690, 528] on button "Transfer Collateral" at bounding box center [673, 533] width 269 height 36
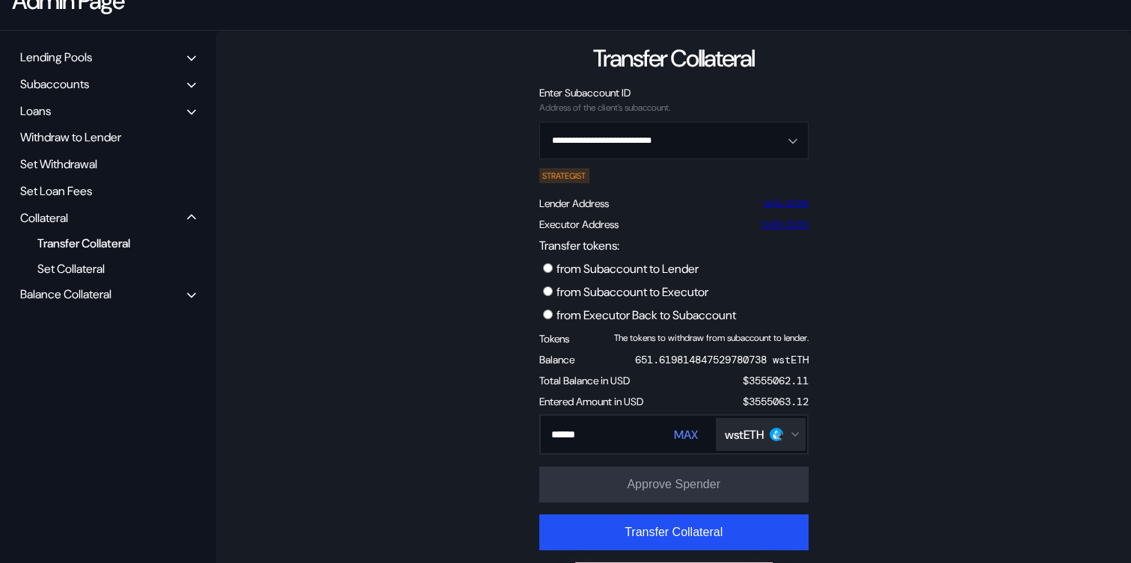
scroll to position [200, 0]
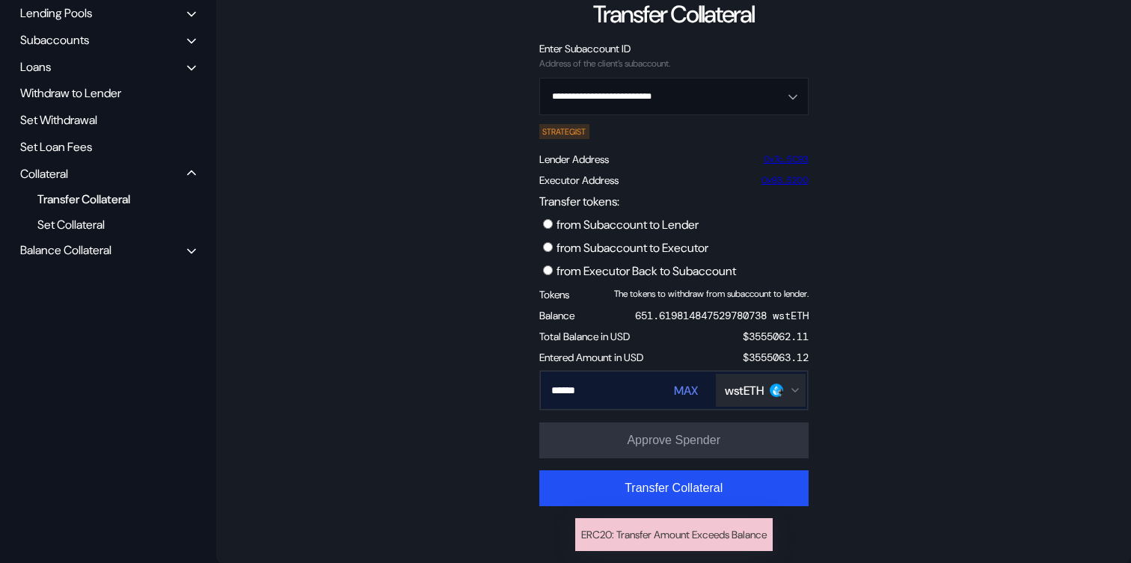
click at [630, 393] on input "******" at bounding box center [591, 390] width 100 height 31
click at [733, 314] on div "651.619814847529780738 wstETH" at bounding box center [721, 315] width 173 height 13
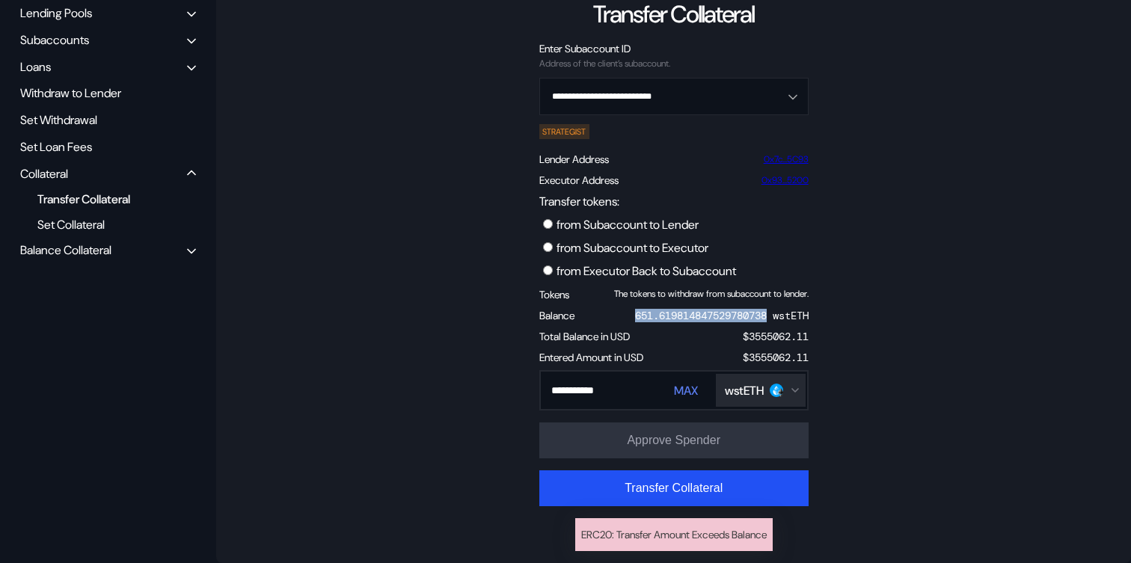
click at [733, 314] on div "651.619814847529780738 wstETH" at bounding box center [721, 315] width 173 height 13
copy div "651.619814847529780738"
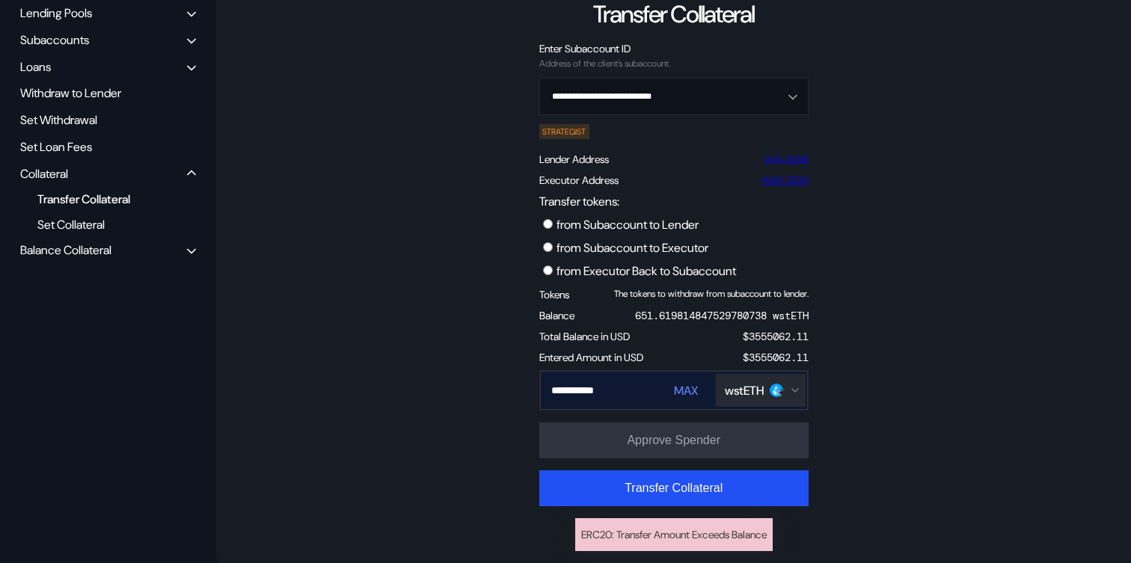
click at [645, 387] on div "**********" at bounding box center [674, 390] width 268 height 39
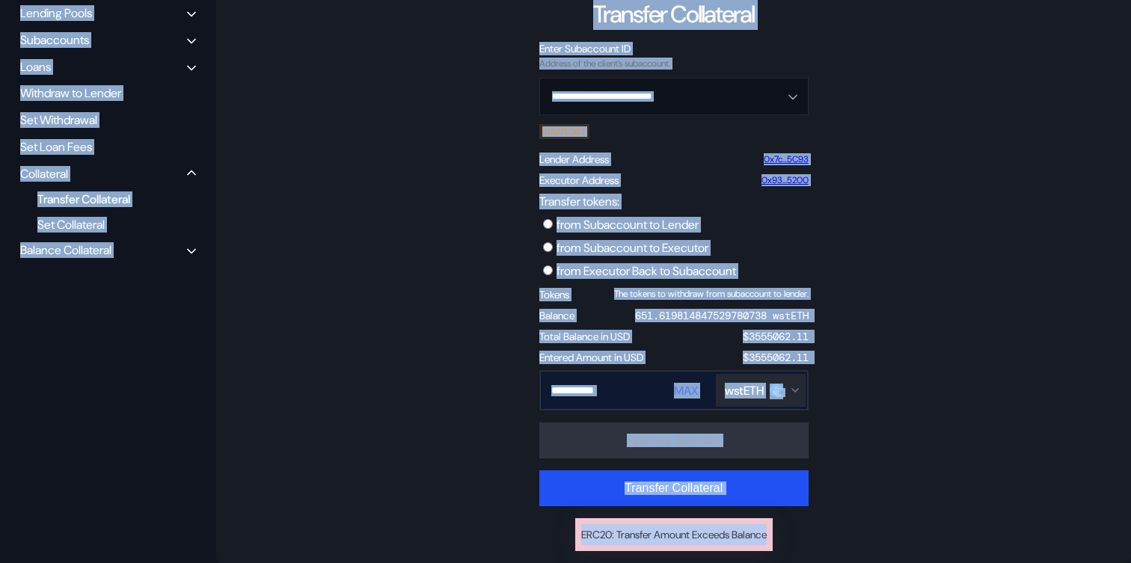
click at [598, 396] on input "**********" at bounding box center [591, 390] width 100 height 31
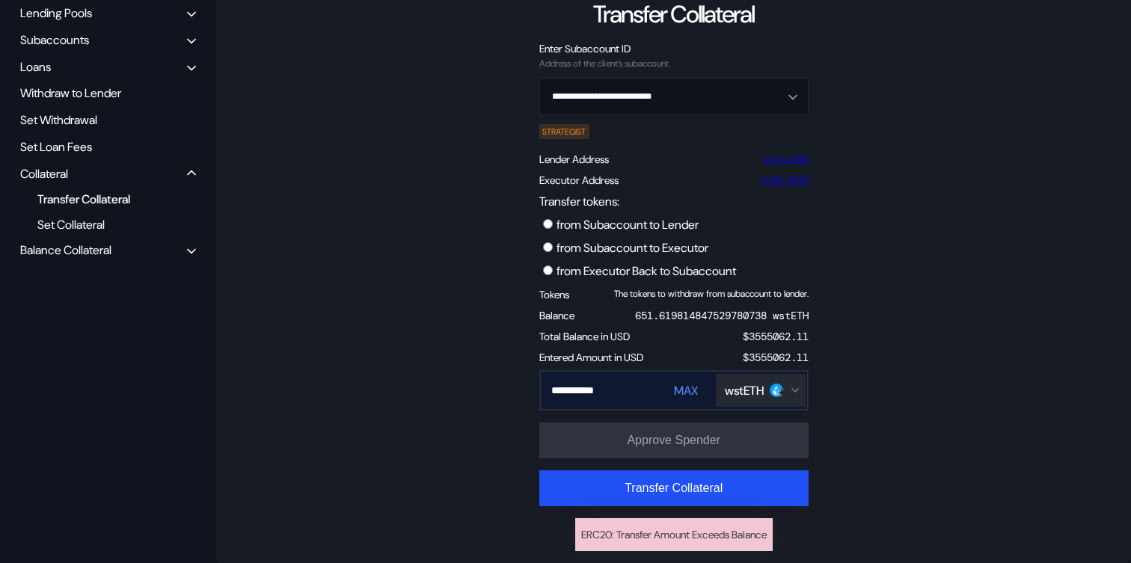
click at [631, 396] on input "**********" at bounding box center [591, 390] width 100 height 31
paste input "**********"
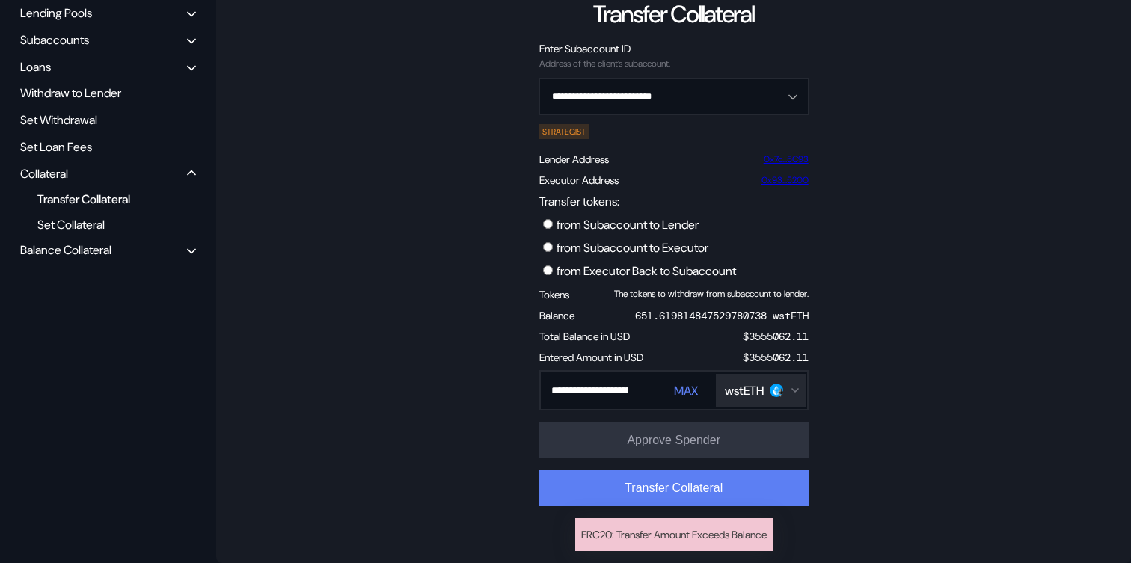
type input "**********"
click at [671, 491] on button "Transfer Collateral" at bounding box center [673, 488] width 269 height 36
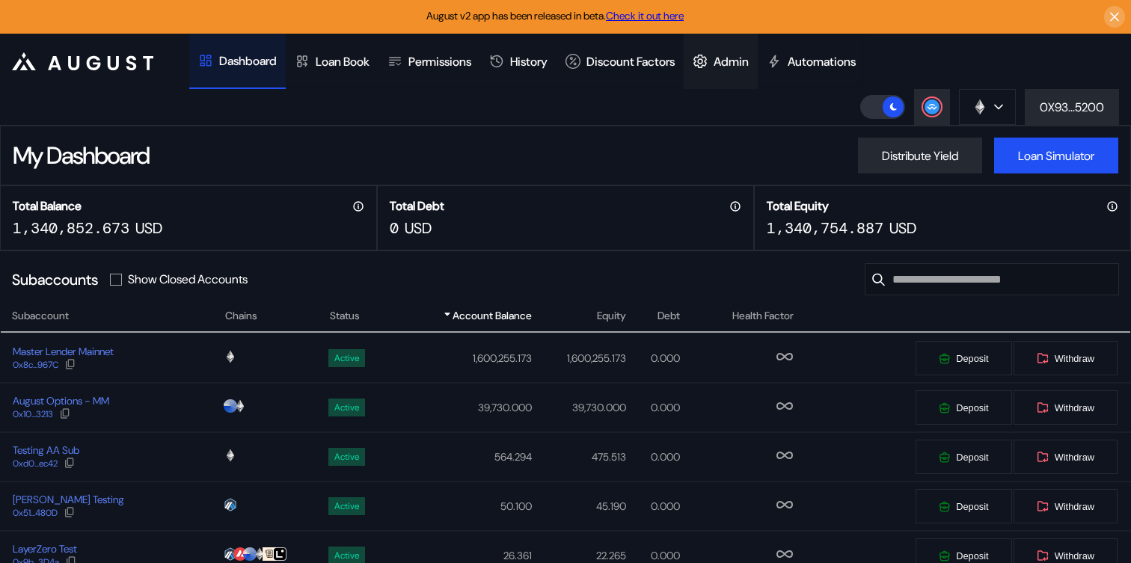
click at [745, 51] on div "Admin" at bounding box center [720, 61] width 74 height 55
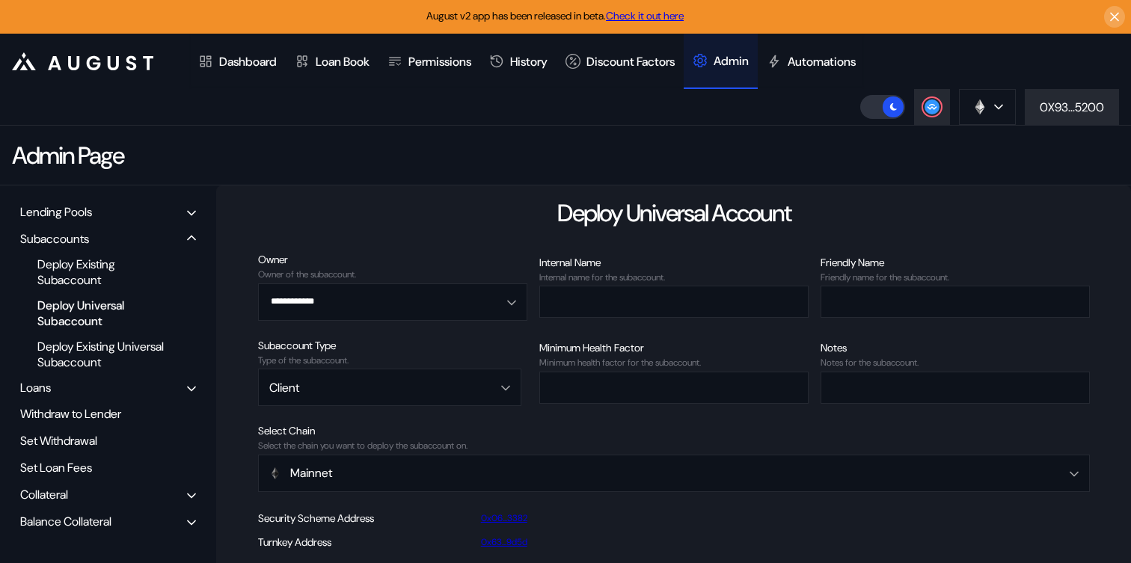
click at [111, 514] on div "Balance Collateral" at bounding box center [65, 522] width 91 height 16
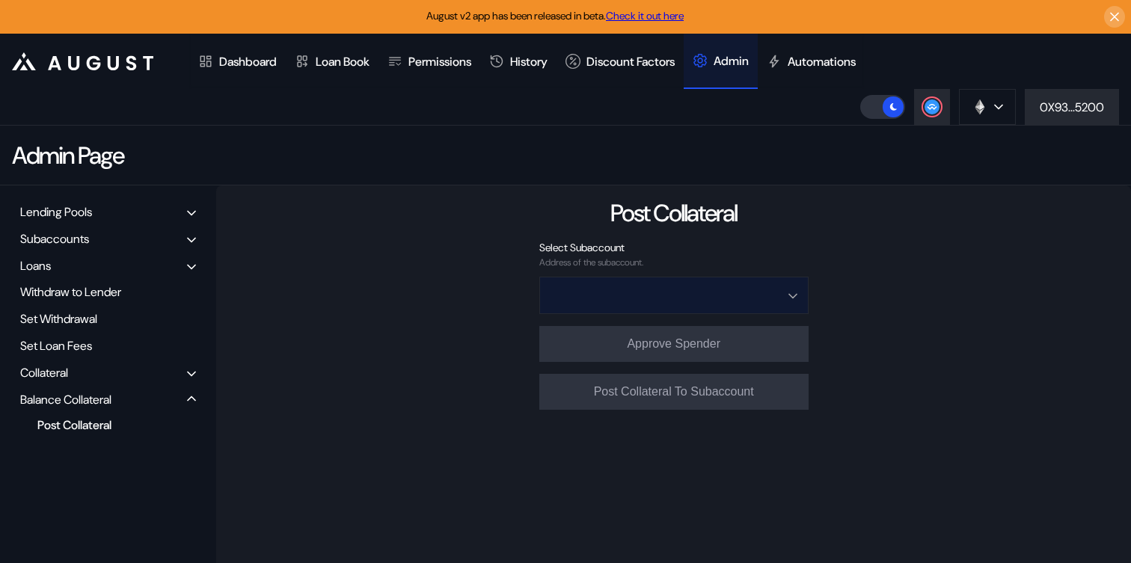
click at [693, 292] on input "Open menu" at bounding box center [665, 295] width 230 height 36
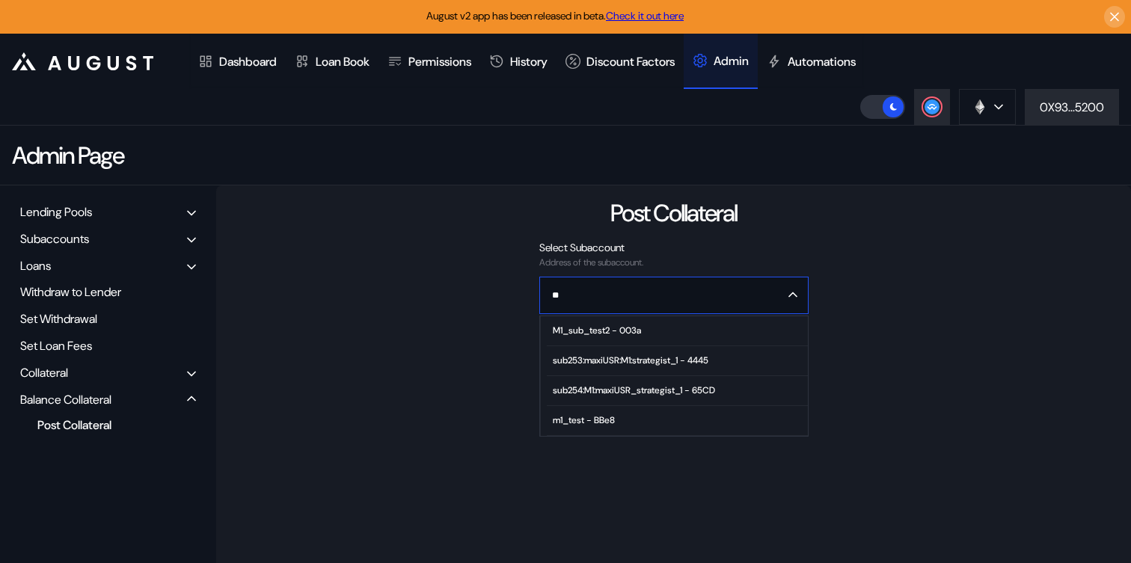
click at [658, 385] on div "sub254:M1:maxiUSR_strategist_1 - 65CD" at bounding box center [634, 390] width 162 height 10
type input "**********"
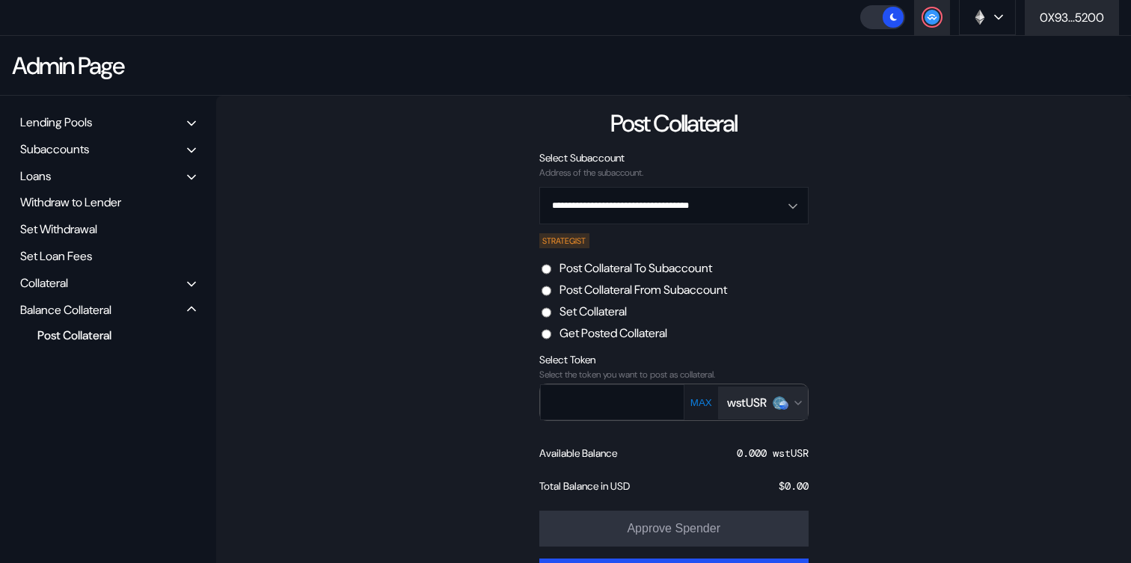
scroll to position [93, 0]
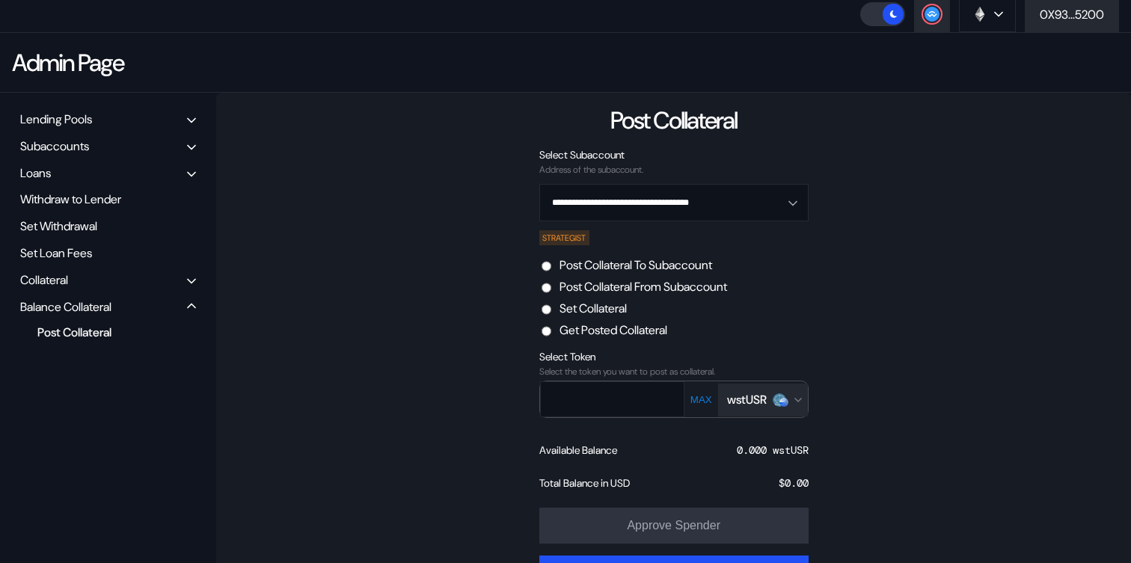
click at [632, 289] on label "Post Collateral From Subaccount" at bounding box center [642, 287] width 167 height 16
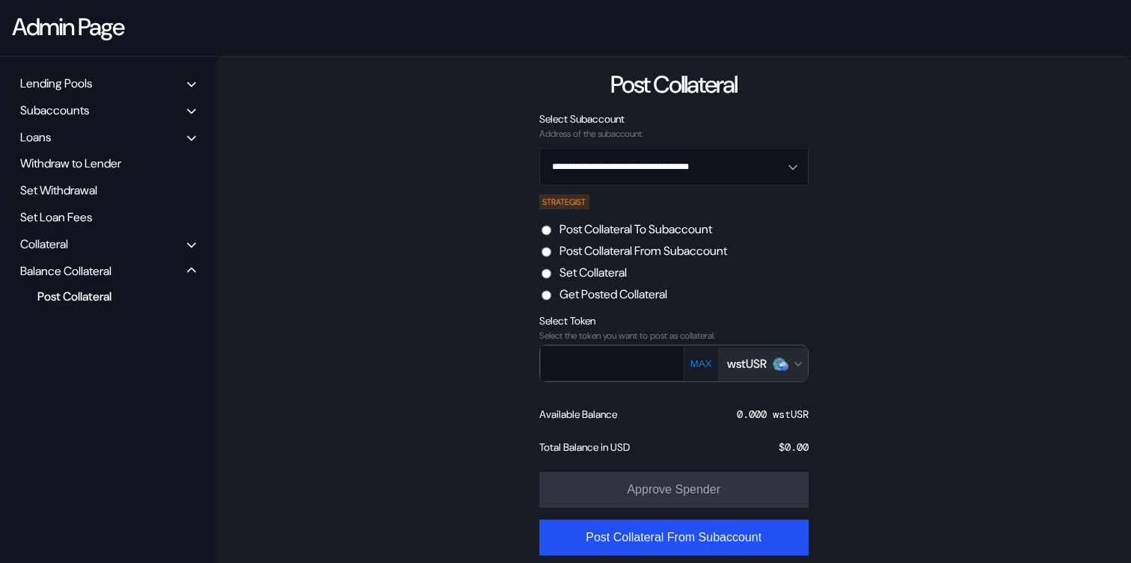
scroll to position [146, 0]
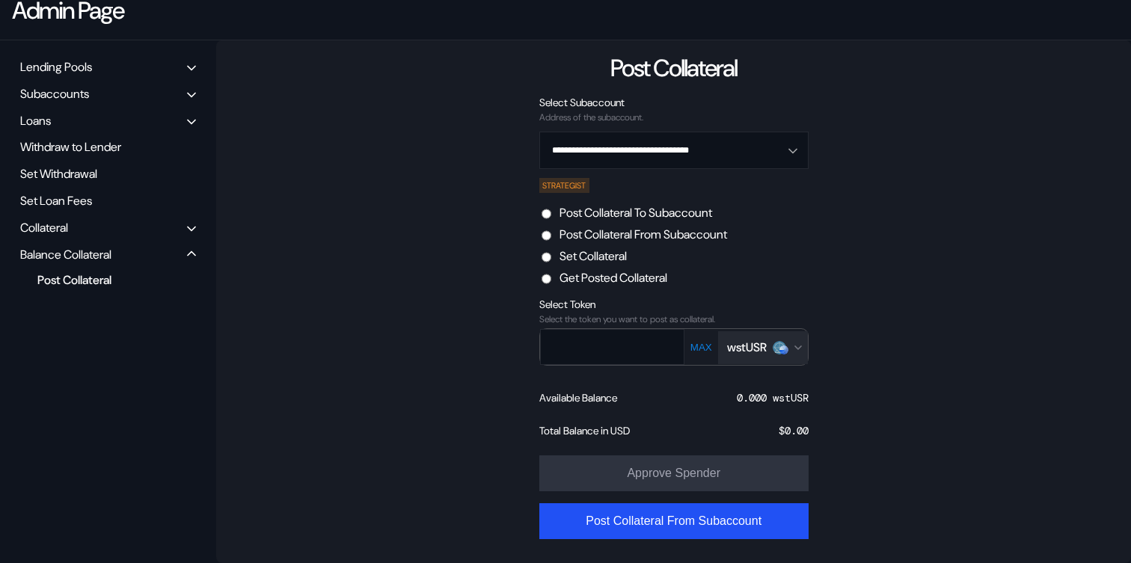
click at [586, 256] on label "Set Collateral" at bounding box center [592, 256] width 67 height 16
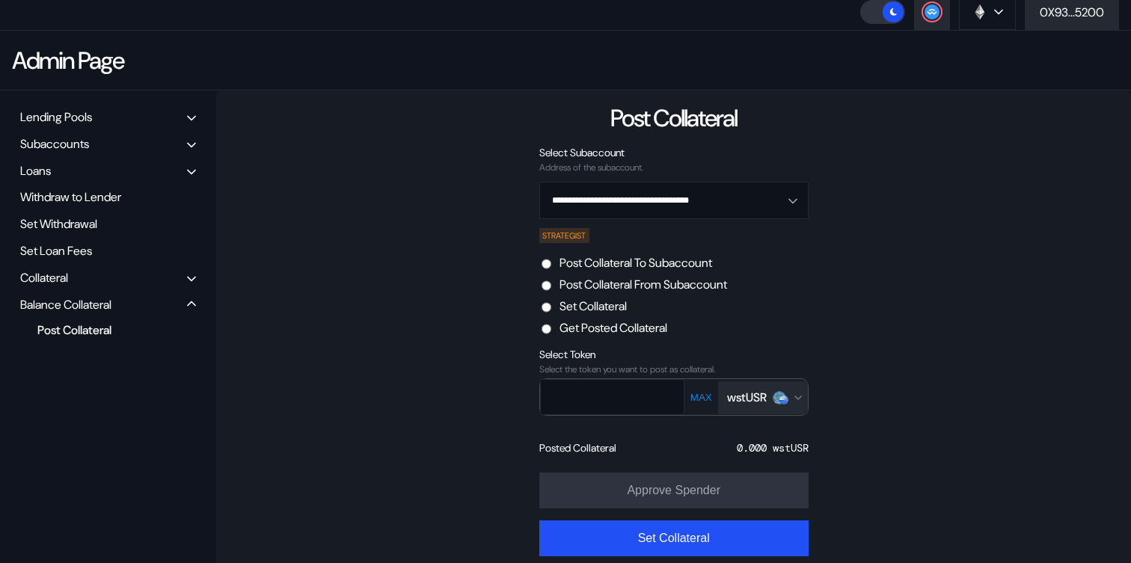
scroll to position [112, 0]
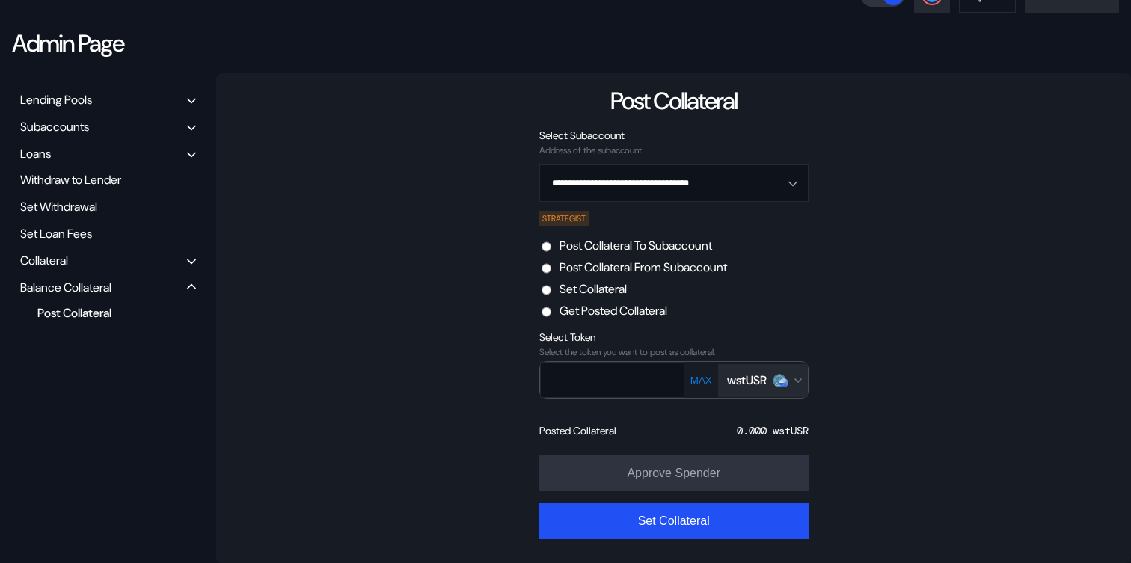
click at [787, 382] on img "Open menu for selecting token for payment" at bounding box center [783, 382] width 9 height 9
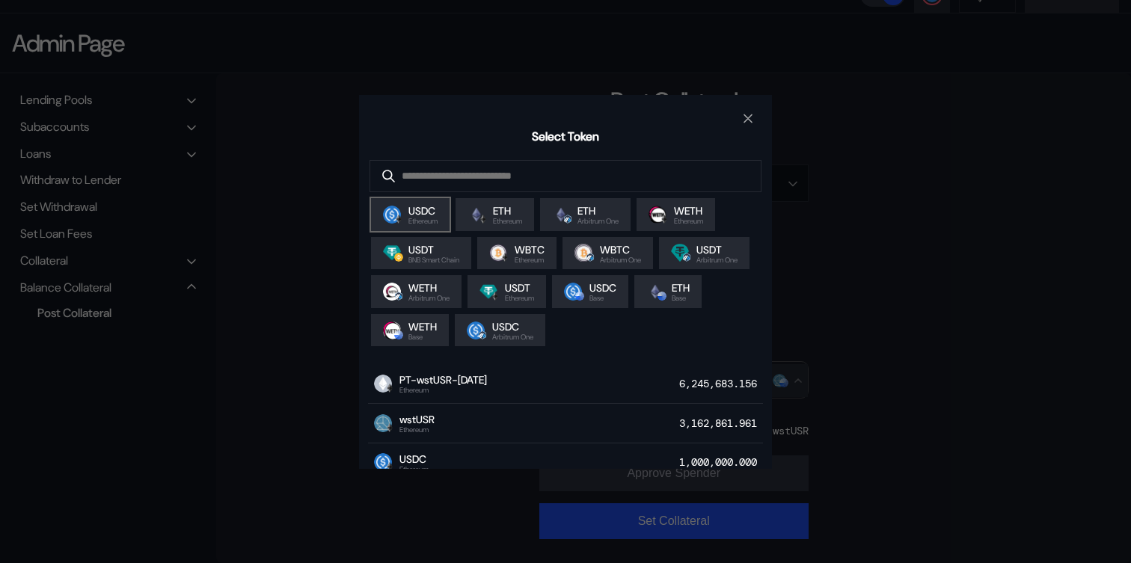
click at [428, 224] on span "Ethereum" at bounding box center [422, 221] width 29 height 7
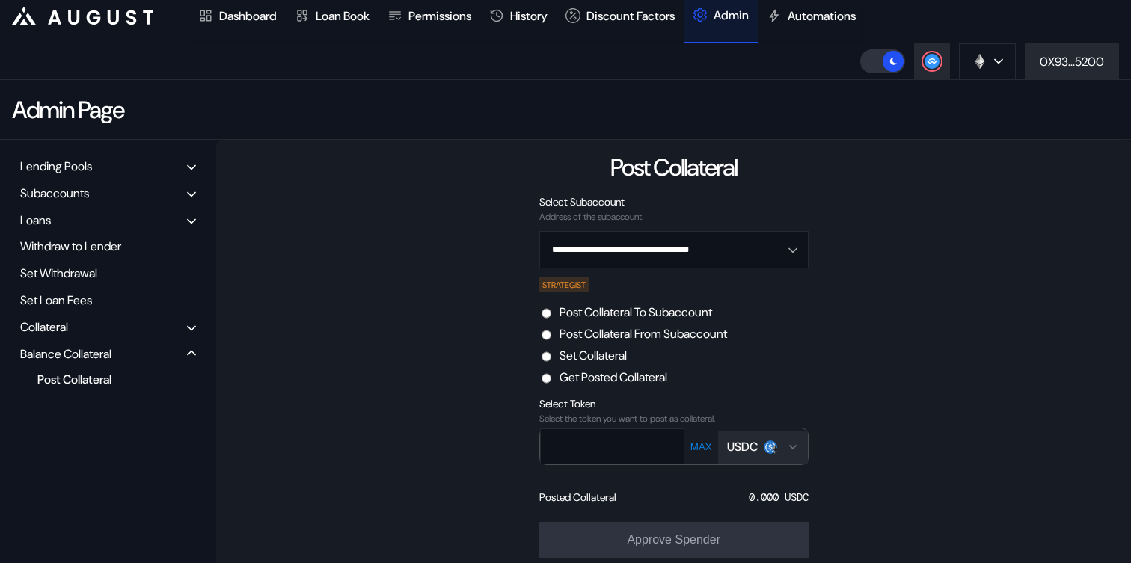
scroll to position [0, 0]
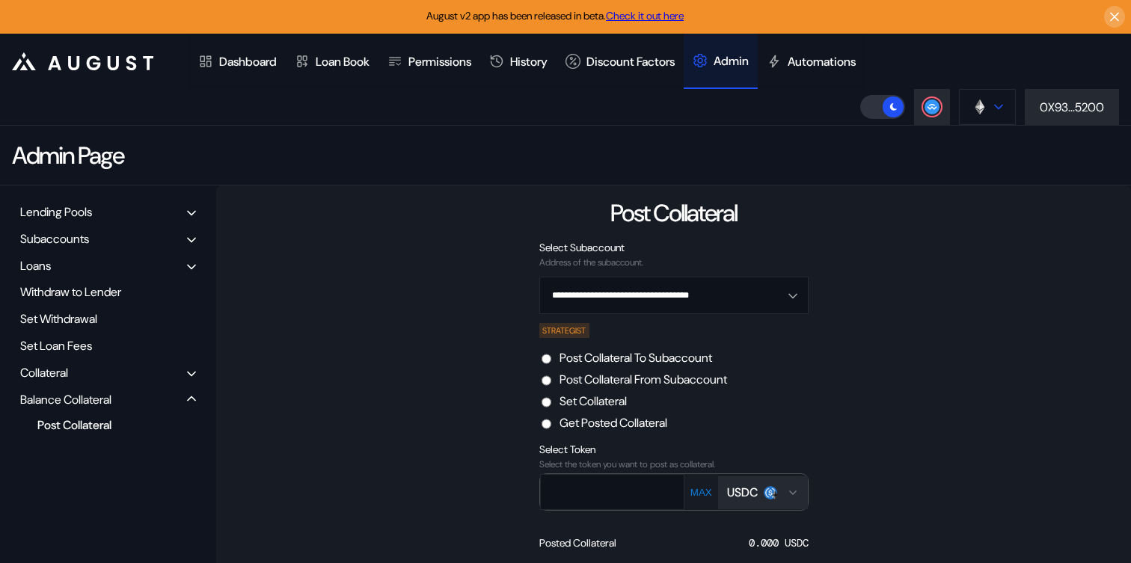
click at [991, 112] on button at bounding box center [987, 107] width 57 height 36
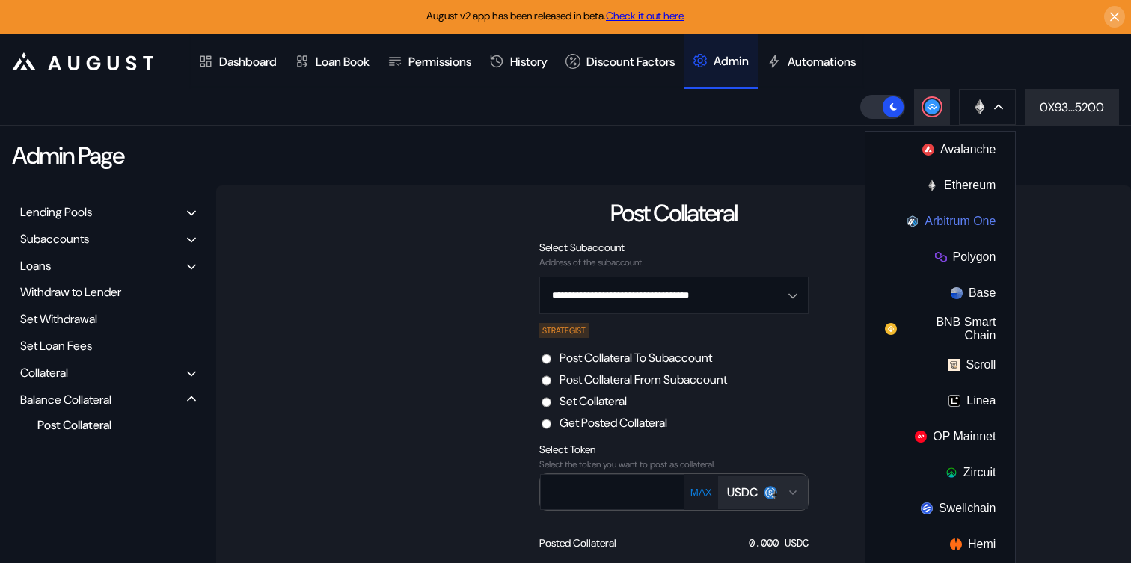
click at [965, 225] on button "Arbitrum One" at bounding box center [940, 221] width 150 height 36
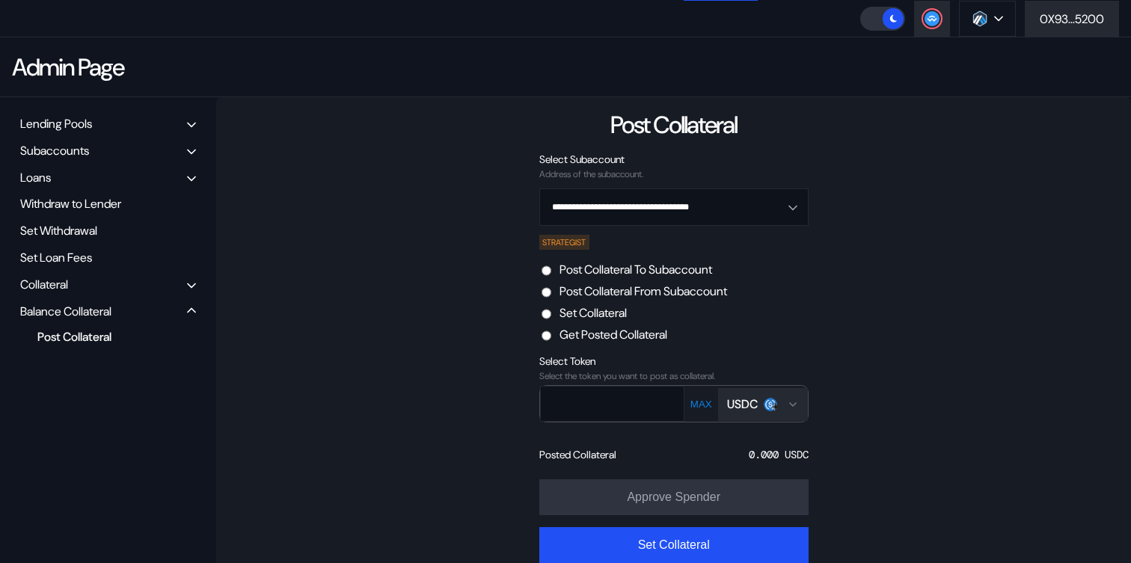
scroll to position [112, 0]
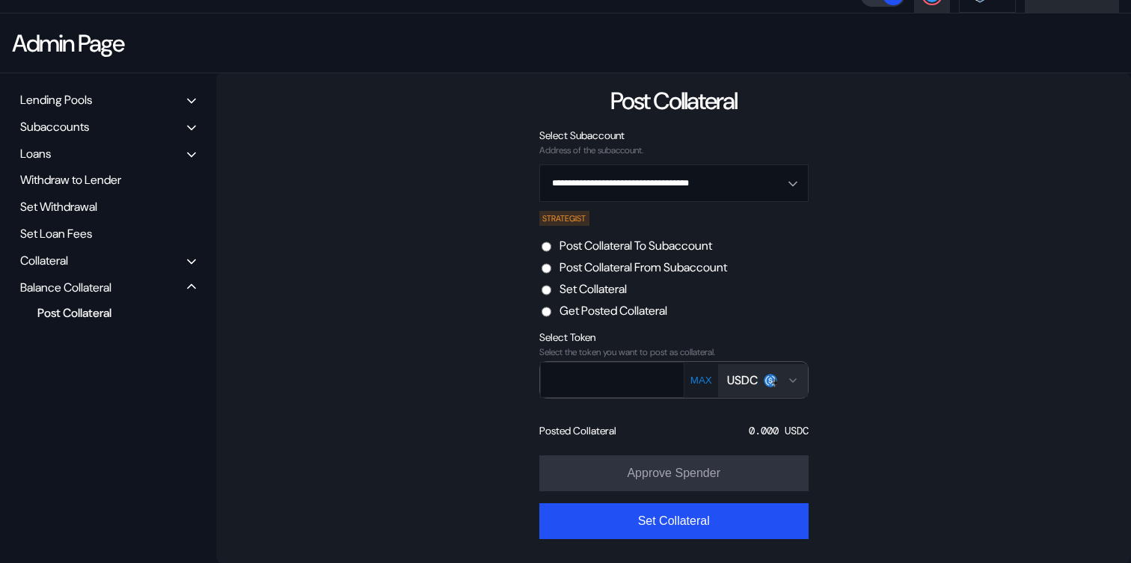
click at [757, 385] on div "USDC" at bounding box center [742, 380] width 31 height 16
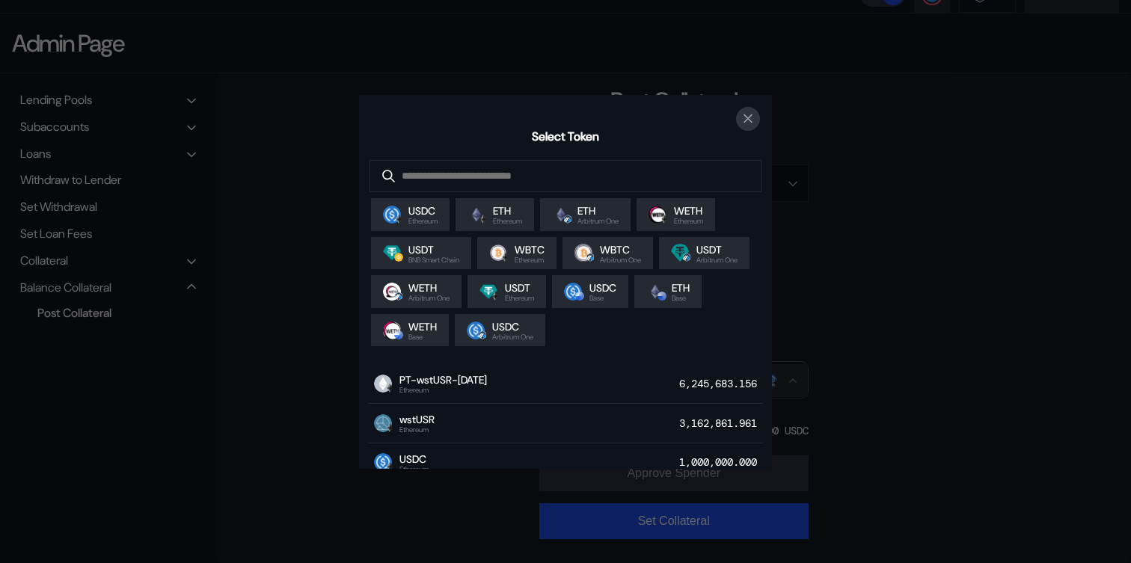
click at [749, 123] on icon "close modal" at bounding box center [747, 119] width 15 height 16
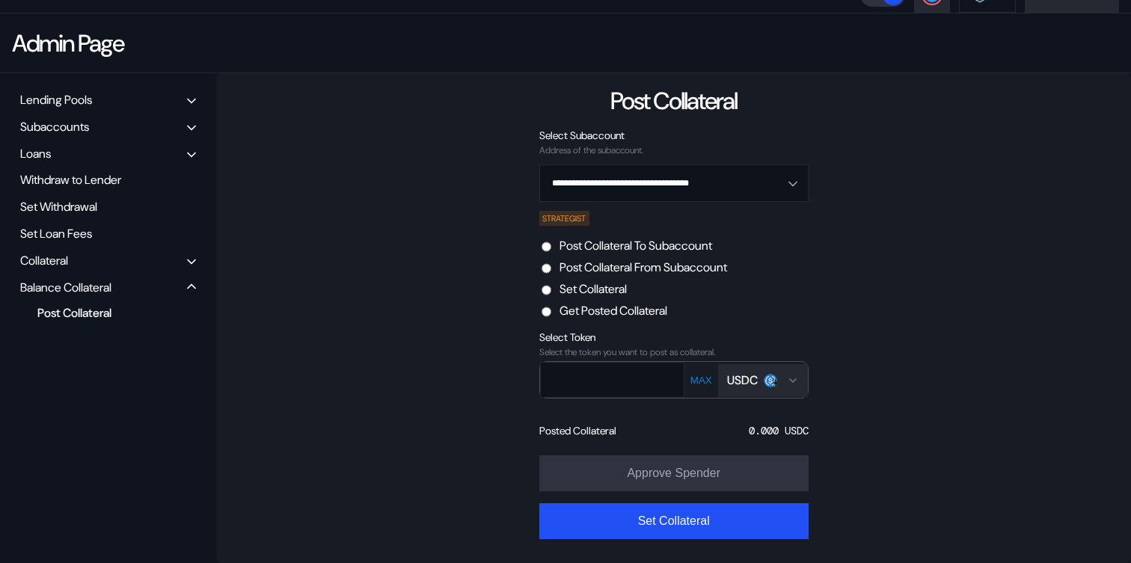
click at [756, 399] on div "Select Token Select the token you want to post as collateral. MAX USDC" at bounding box center [673, 370] width 269 height 80
click at [769, 382] on img "Open menu for selecting token for payment" at bounding box center [769, 380] width 13 height 13
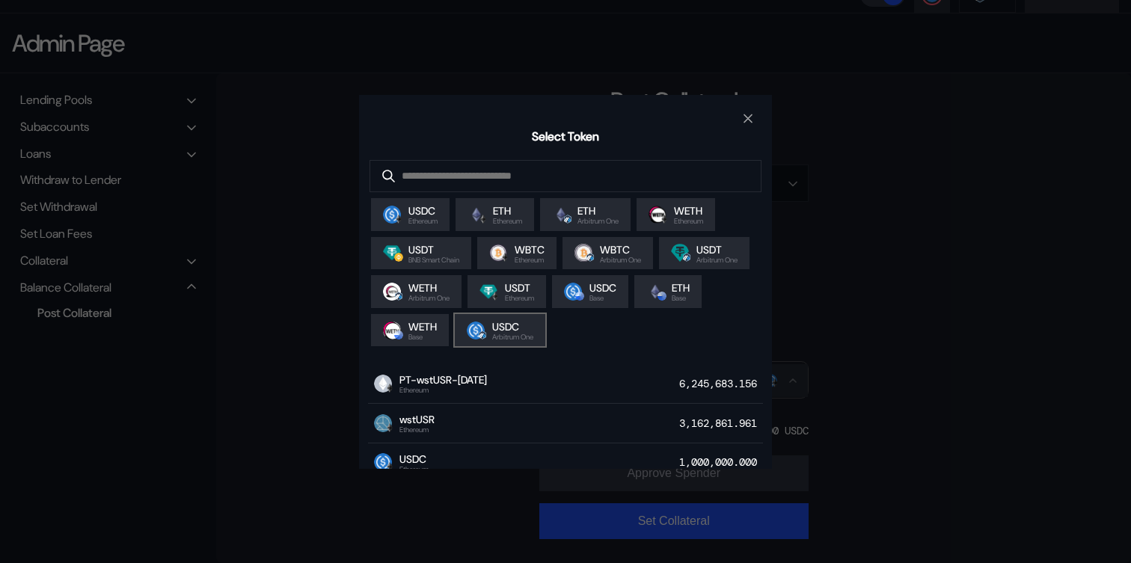
click at [545, 322] on div "USDC Arbitrum One" at bounding box center [500, 330] width 90 height 33
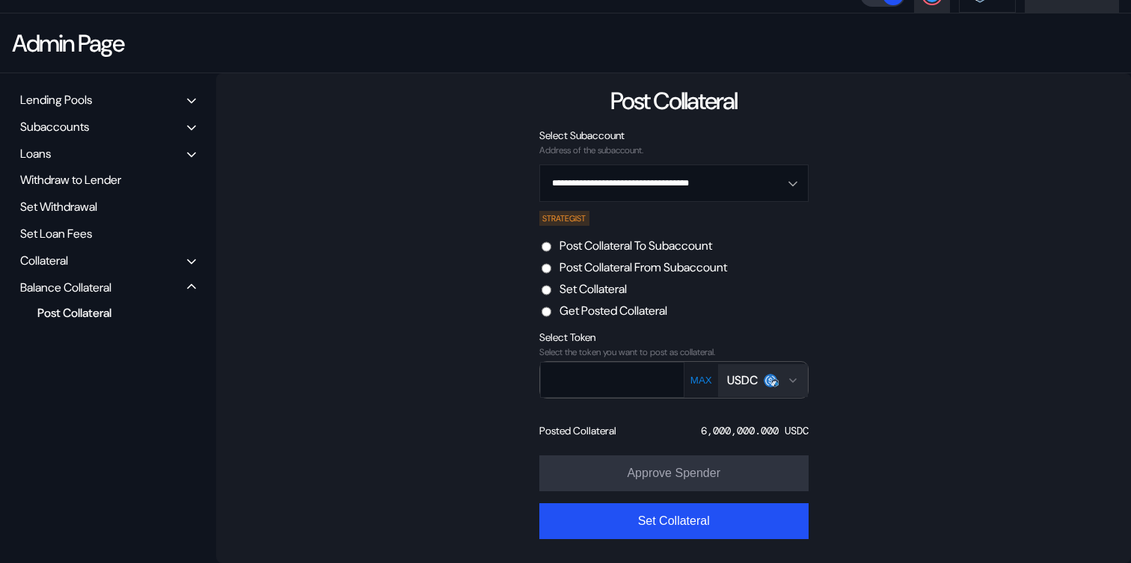
click at [702, 385] on button "MAX" at bounding box center [701, 380] width 31 height 13
click at [716, 431] on div "6,000,000.000 USDC" at bounding box center [755, 430] width 108 height 13
click at [612, 373] on input "text" at bounding box center [601, 379] width 121 height 31
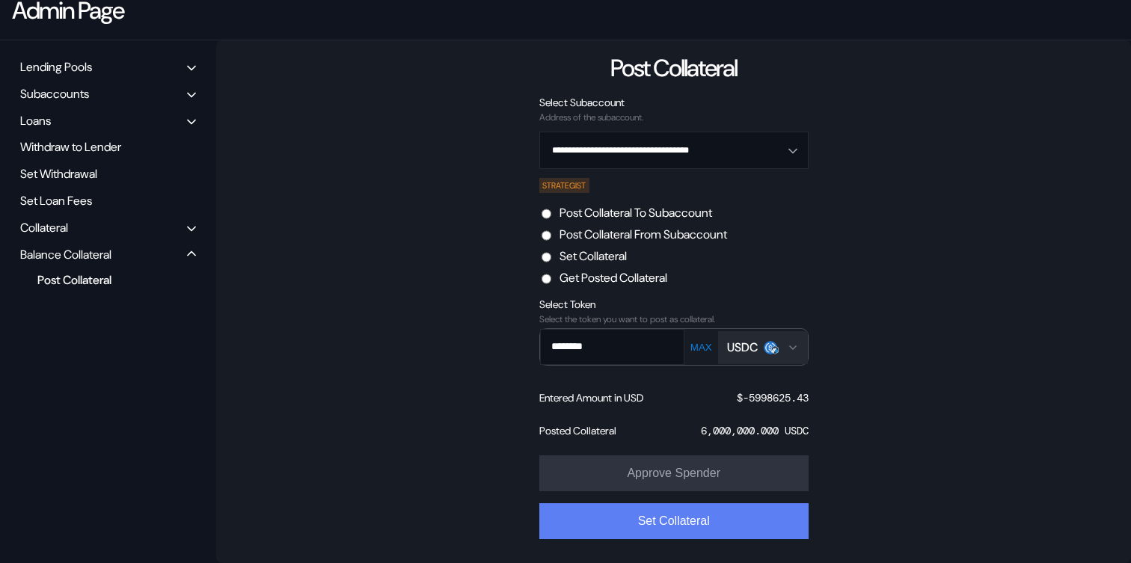
type input "********"
click at [719, 515] on button "Set Collateral" at bounding box center [673, 521] width 269 height 36
